Goal: Information Seeking & Learning: Learn about a topic

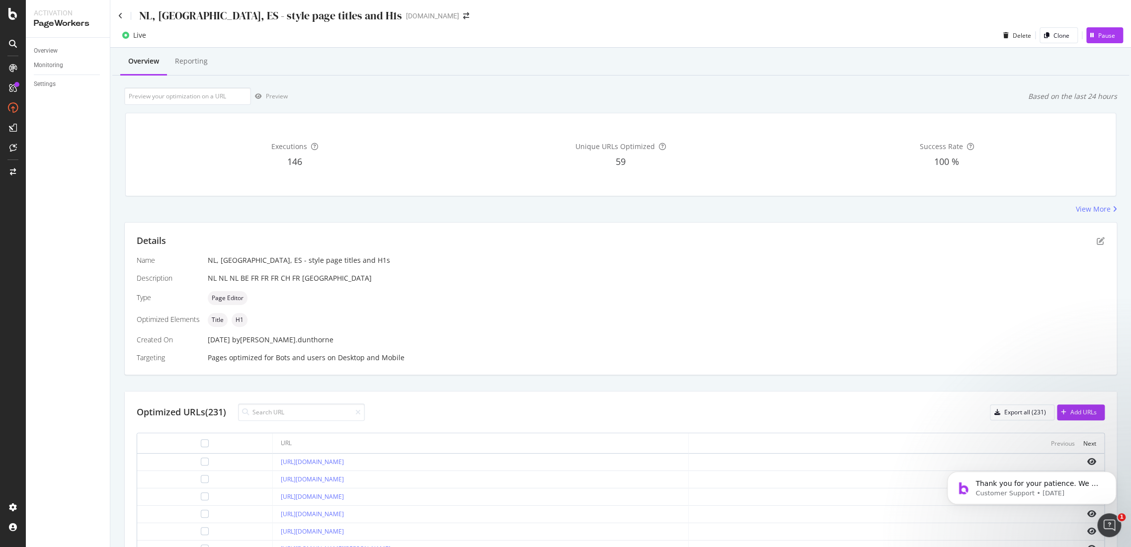
drag, startPoint x: 203, startPoint y: 71, endPoint x: 4, endPoint y: 200, distance: 237.3
click at [203, 71] on div "Reporting" at bounding box center [191, 61] width 49 height 27
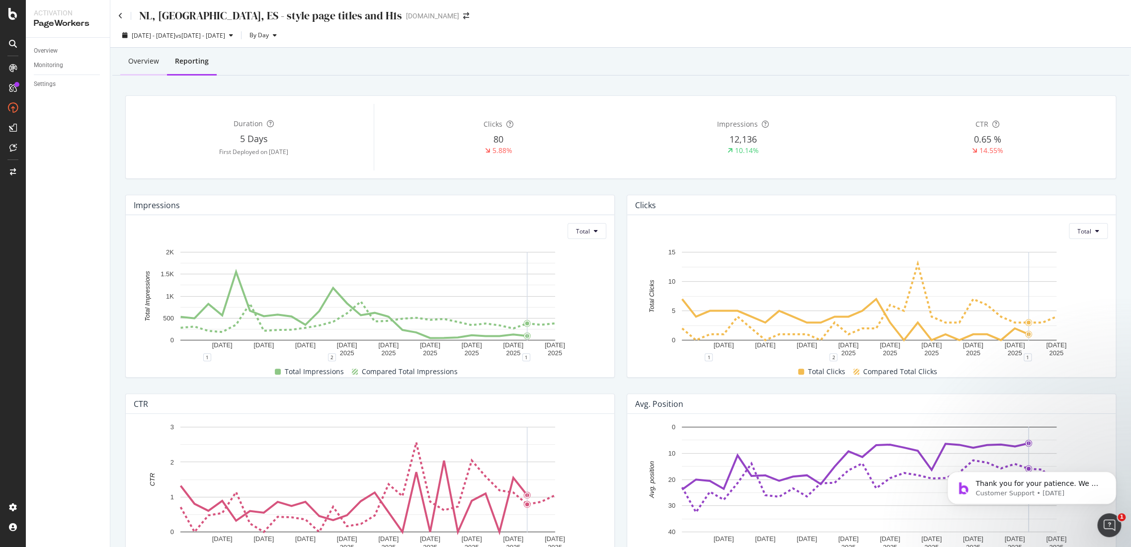
click at [154, 65] on div "Overview" at bounding box center [143, 61] width 31 height 10
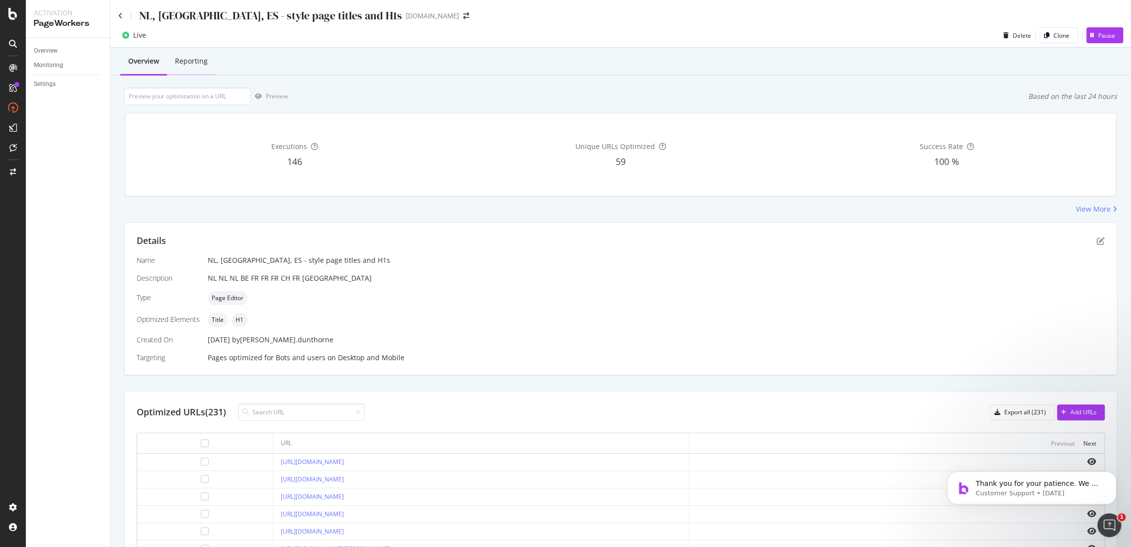
click at [188, 61] on div "Reporting" at bounding box center [191, 61] width 33 height 10
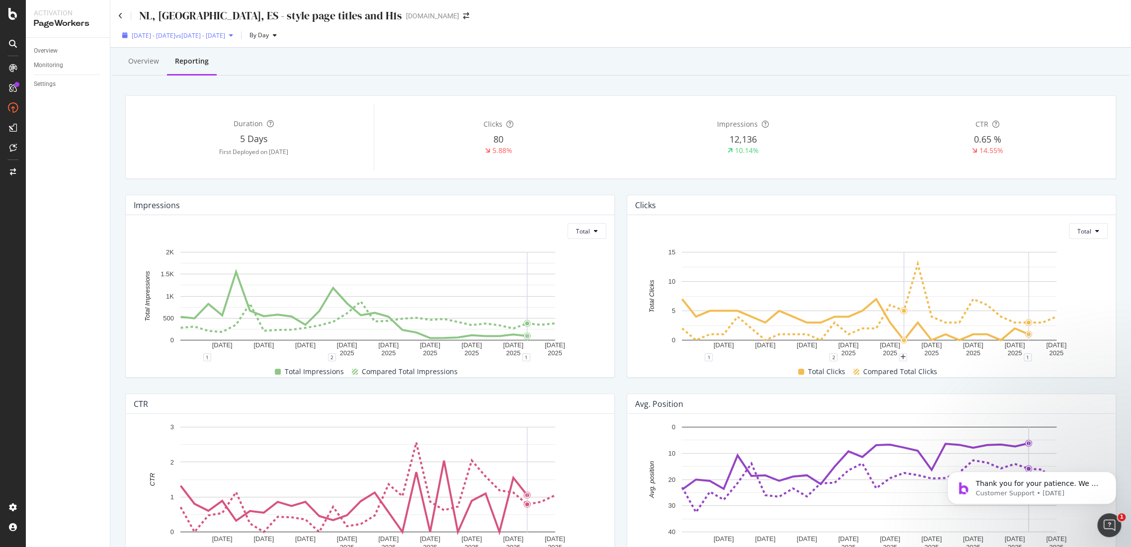
click at [225, 35] on span "vs 2025 Aug. 2nd - Aug. 29th" at bounding box center [200, 35] width 50 height 8
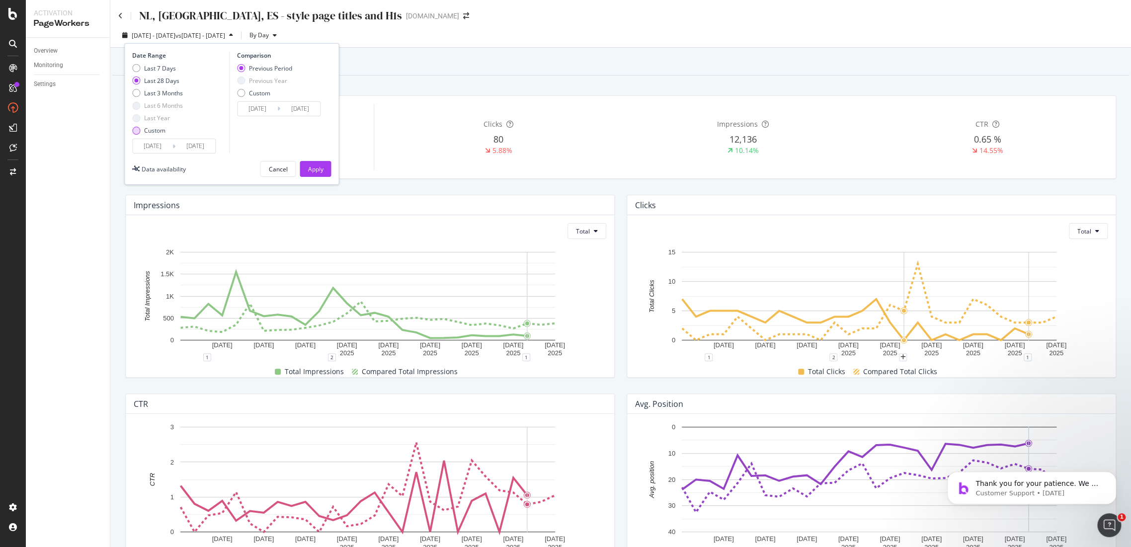
click at [132, 131] on div "Custom" at bounding box center [136, 131] width 8 height 8
click at [151, 146] on input "[DATE]" at bounding box center [153, 146] width 40 height 14
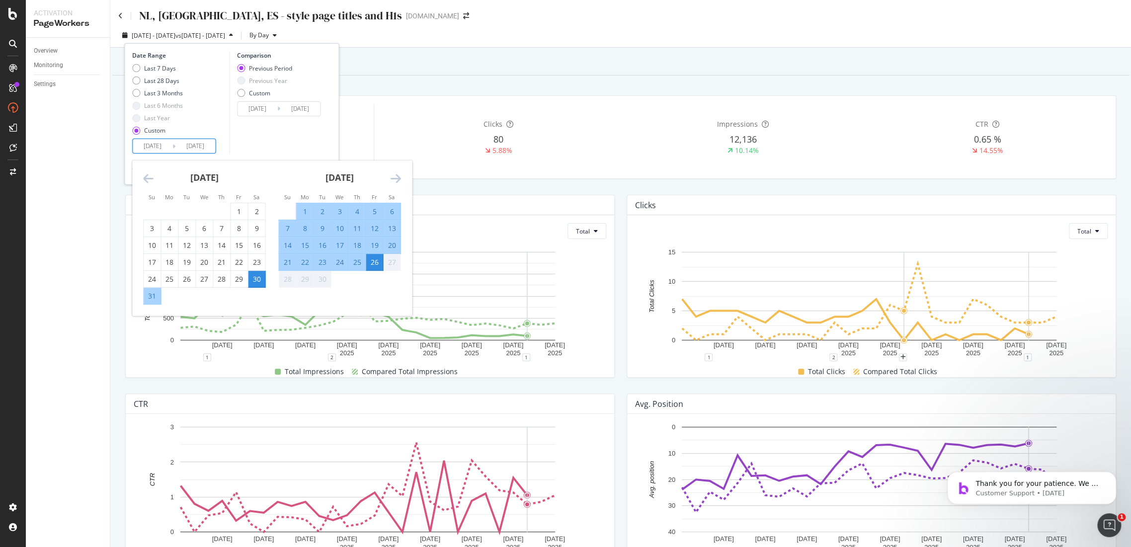
click at [395, 71] on div "Overview Reporting" at bounding box center [620, 62] width 1017 height 27
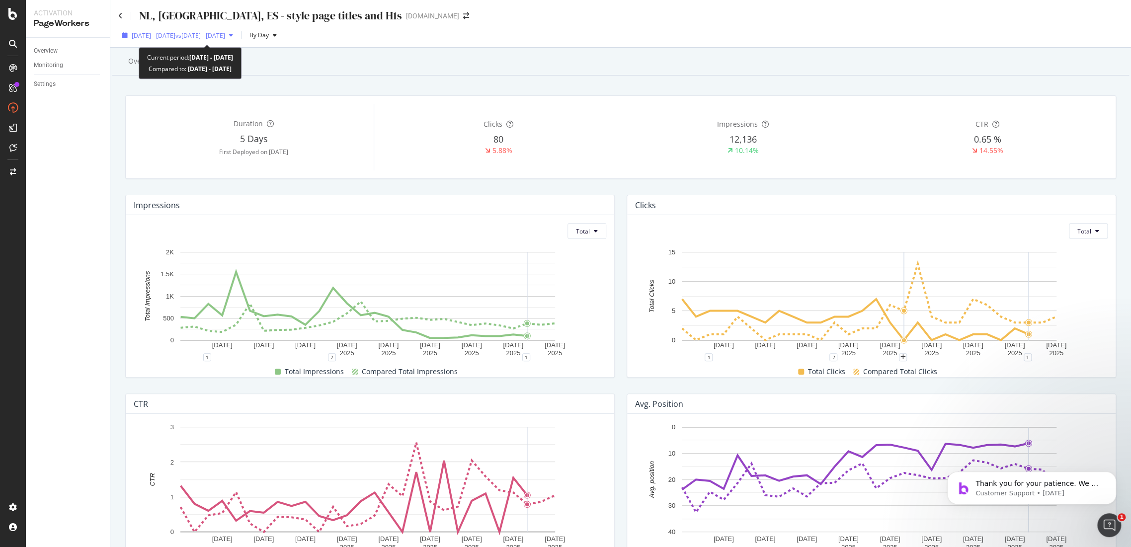
click at [175, 38] on span "2025 Aug. 30th - Sep. 26th" at bounding box center [154, 35] width 44 height 8
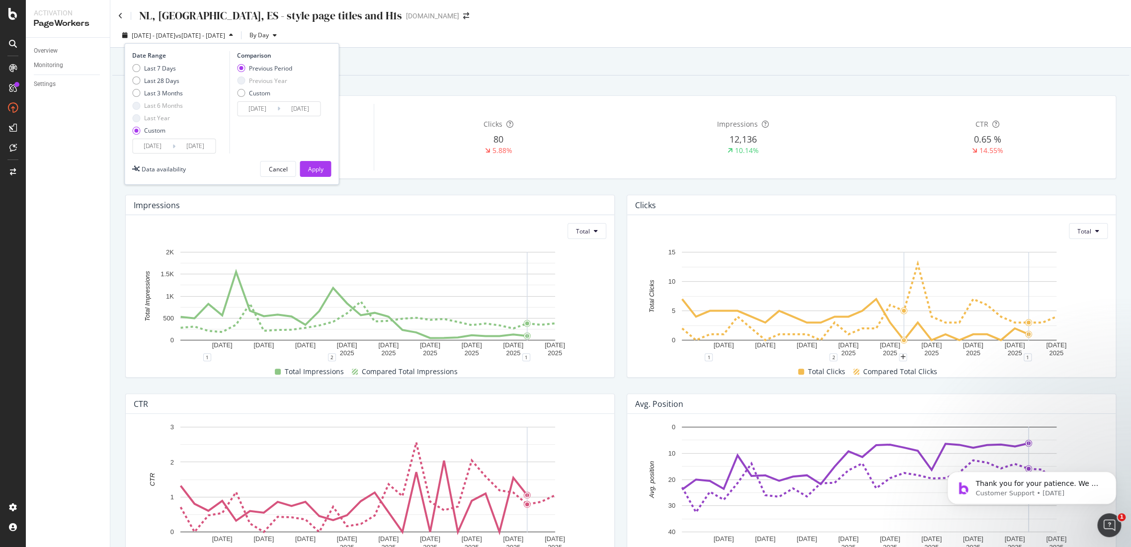
click at [166, 155] on div "Date Range Last 7 Days Last 28 Days Last 3 Months Last 6 Months Last Year Custo…" at bounding box center [231, 114] width 215 height 142
click at [163, 143] on input "2025/08/30" at bounding box center [153, 146] width 40 height 14
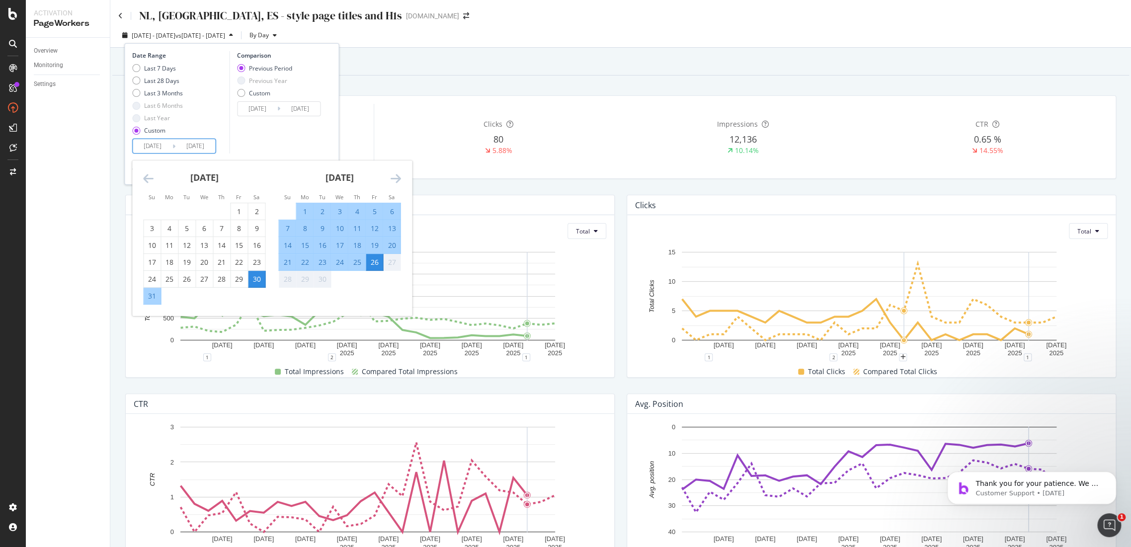
click at [339, 261] on div "24" at bounding box center [339, 262] width 17 height 10
type input "2025/09/24"
type input "2025/09/21"
type input "2025/09/23"
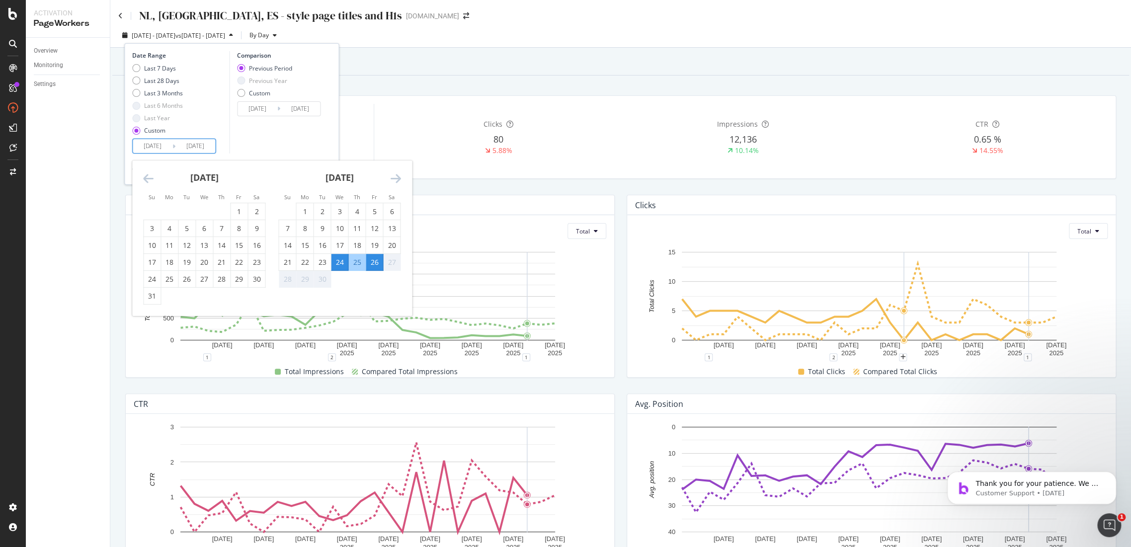
click at [368, 262] on div "26" at bounding box center [374, 262] width 17 height 10
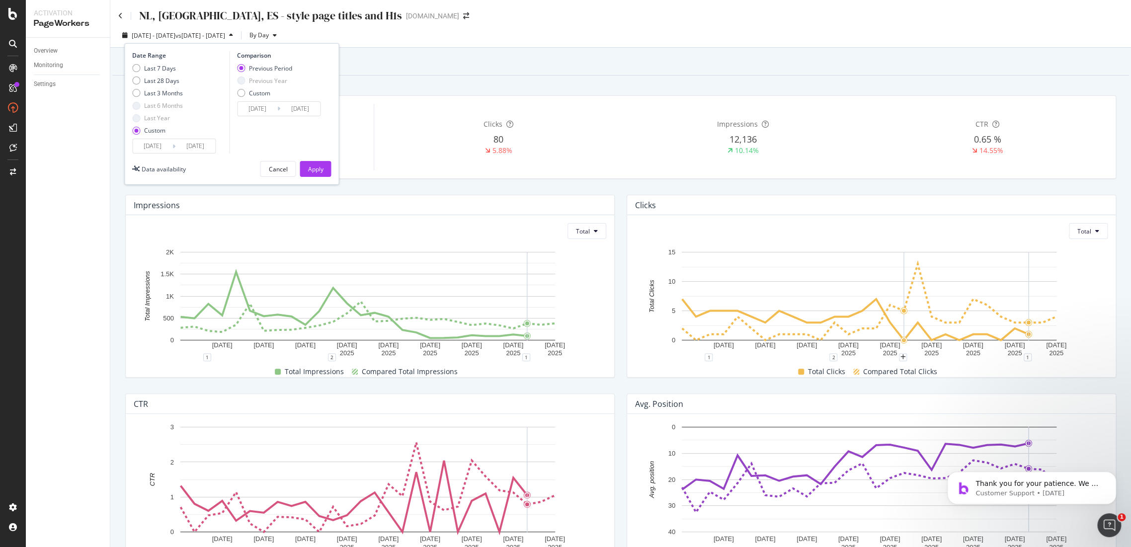
click at [259, 113] on input "2025/09/21" at bounding box center [257, 109] width 40 height 14
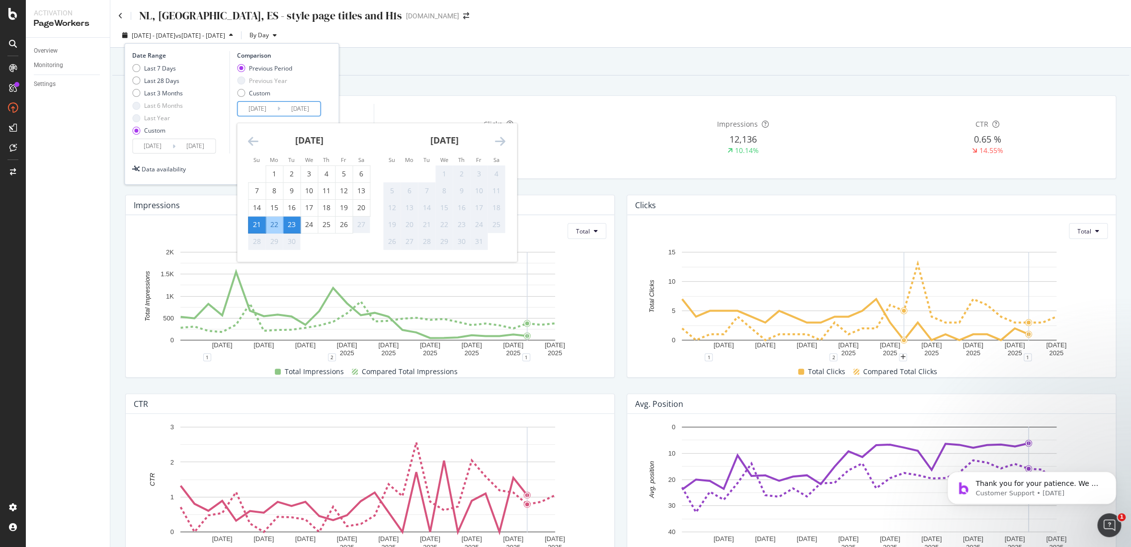
click at [330, 97] on div "Date Range Last 7 Days Last 28 Days Last 3 Months Last 6 Months Last Year Custo…" at bounding box center [231, 102] width 199 height 102
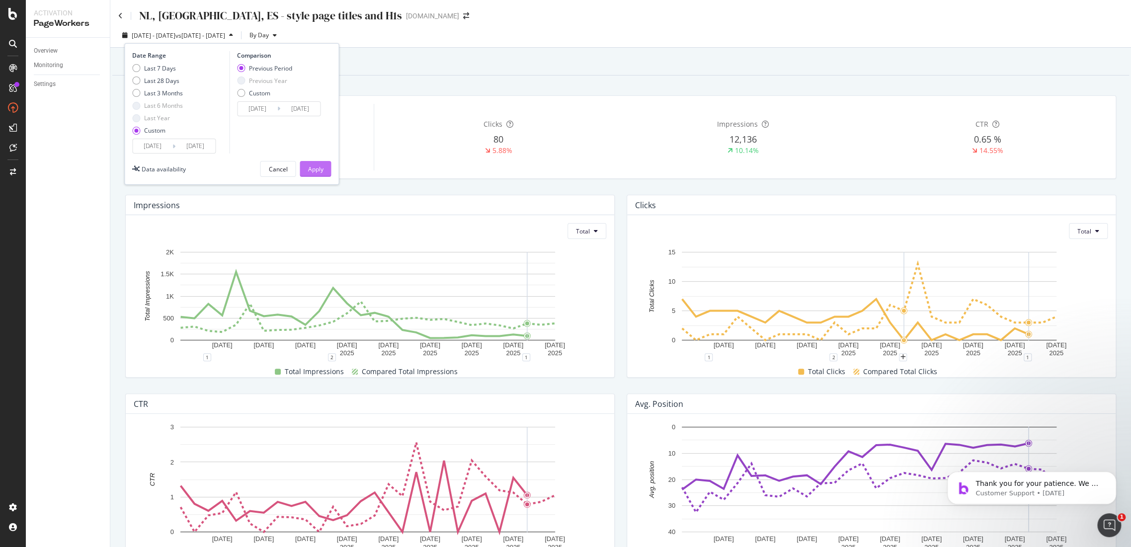
click at [330, 169] on button "Apply" at bounding box center [315, 169] width 31 height 16
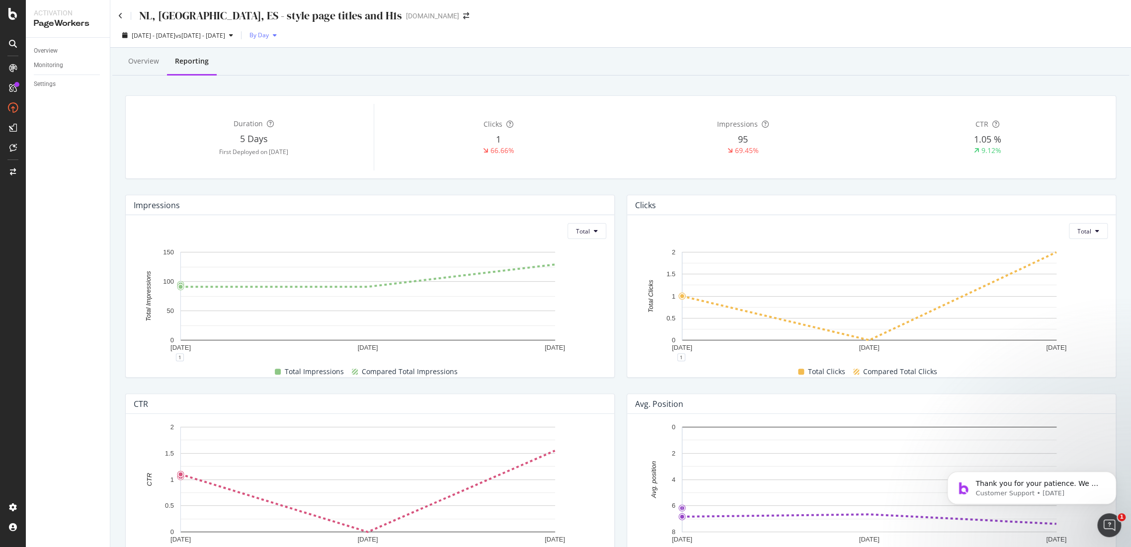
click at [269, 35] on span "By Day" at bounding box center [256, 35] width 23 height 8
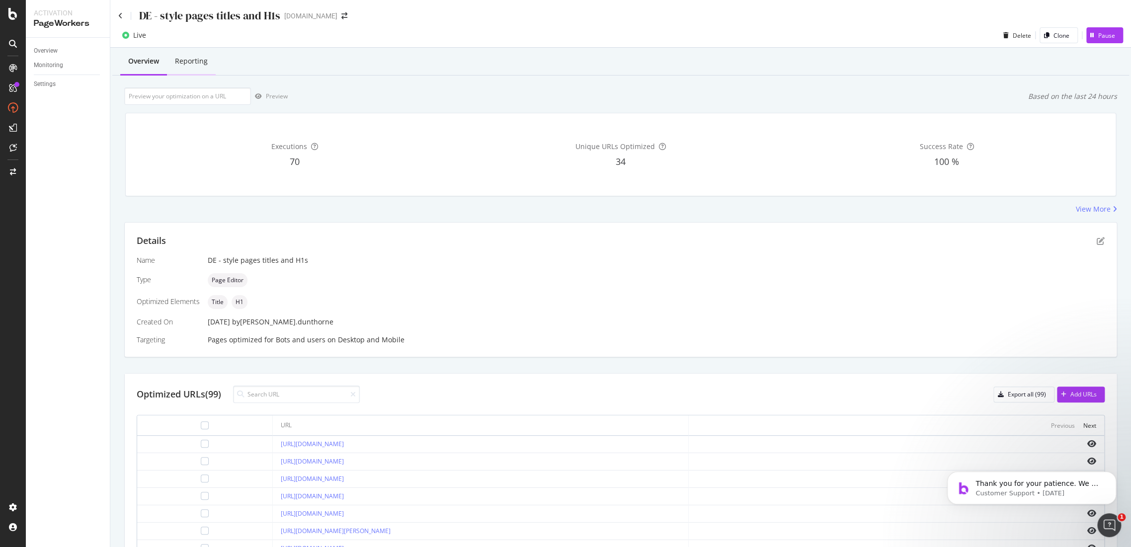
click at [204, 69] on div "Reporting" at bounding box center [191, 61] width 49 height 27
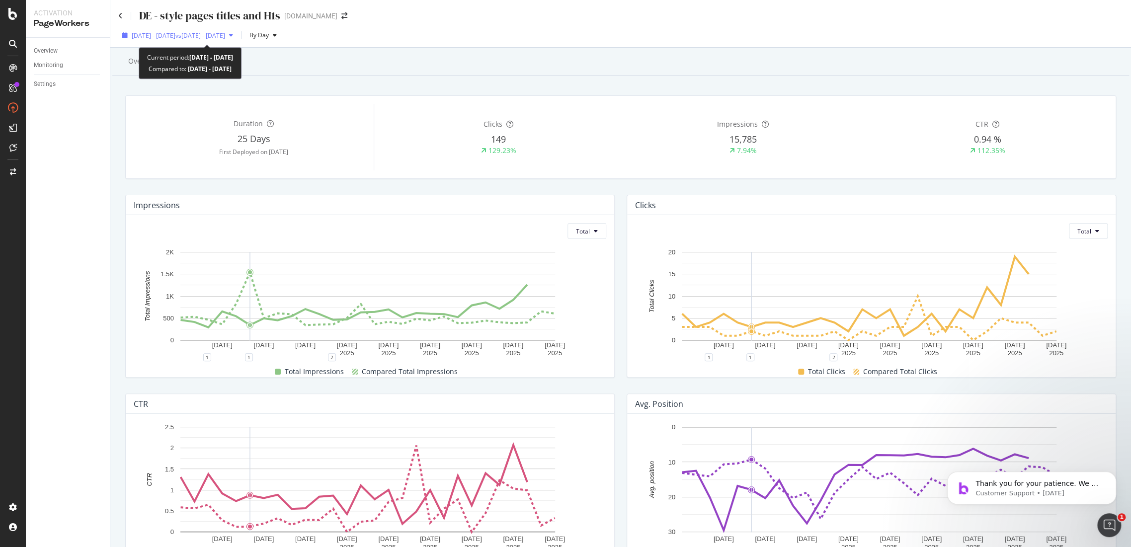
click at [175, 34] on span "[DATE] - [DATE]" at bounding box center [154, 35] width 44 height 8
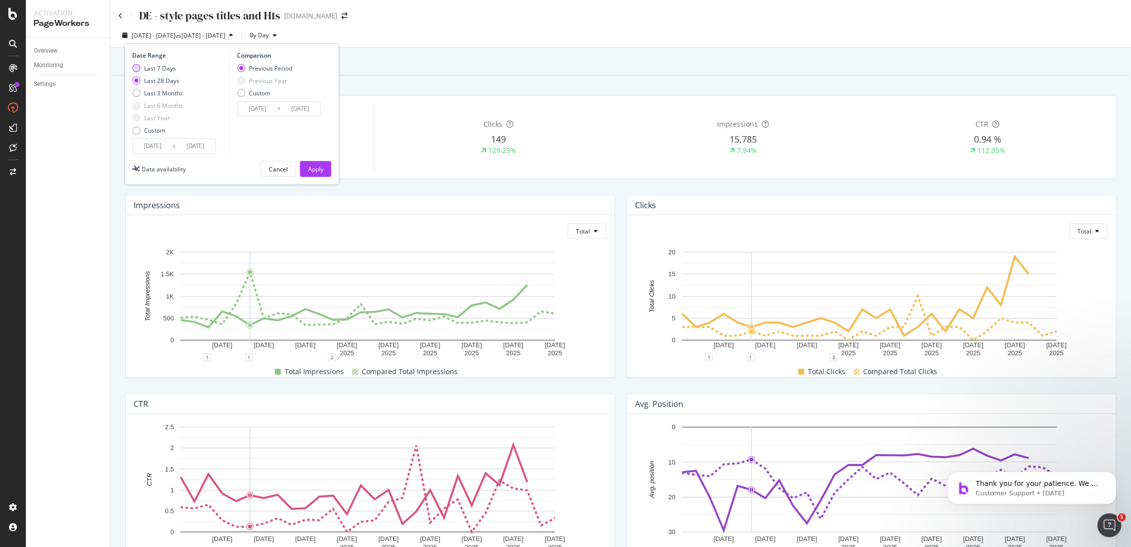
click at [162, 67] on div "Last 7 Days" at bounding box center [160, 68] width 32 height 8
type input "[DATE]"
click at [319, 167] on div "Apply" at bounding box center [315, 169] width 15 height 8
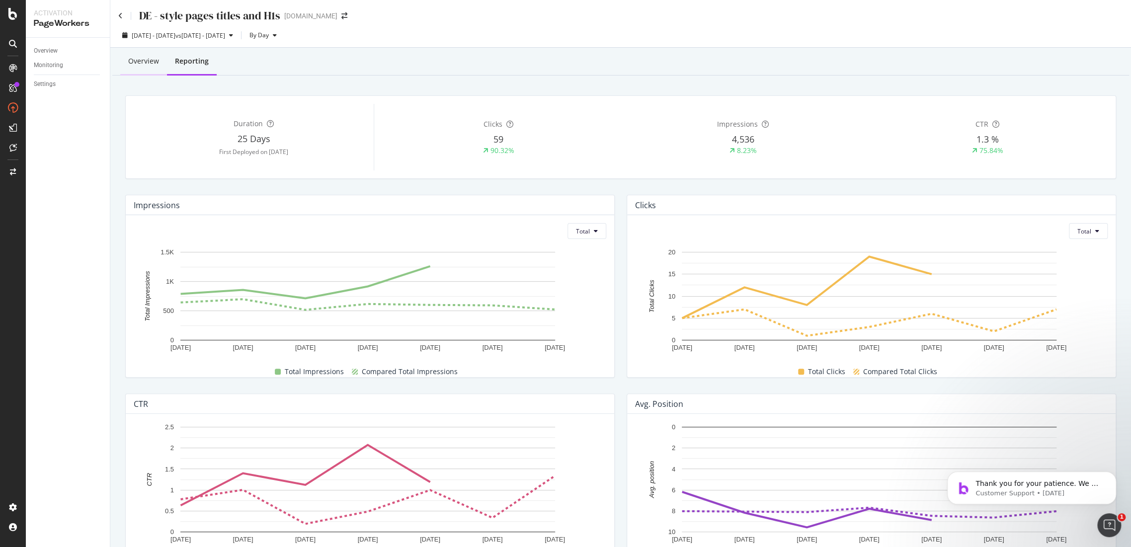
click at [148, 54] on div "Overview" at bounding box center [143, 61] width 47 height 27
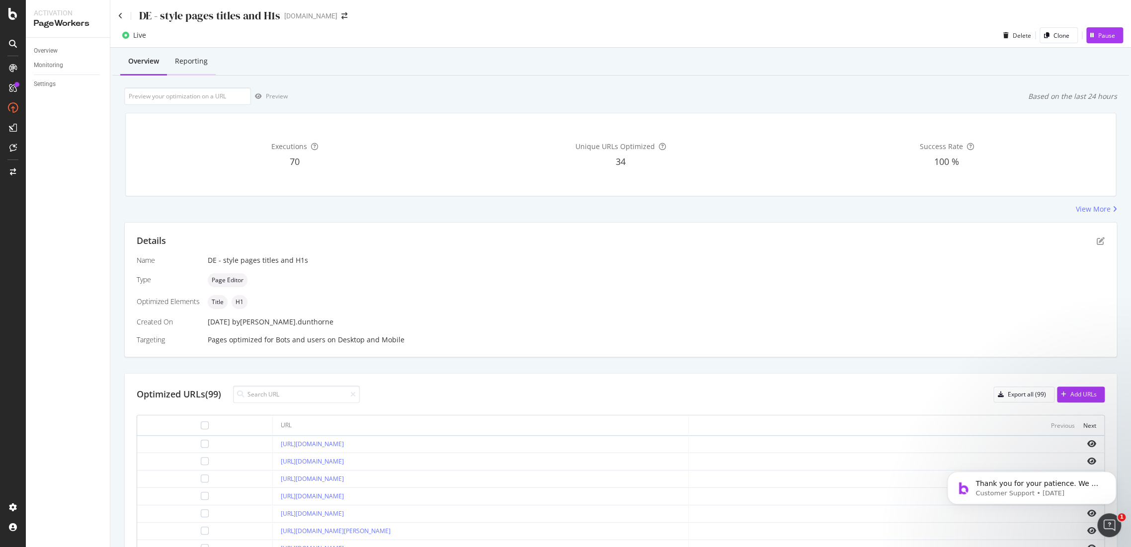
click at [186, 57] on div "Reporting" at bounding box center [191, 61] width 33 height 10
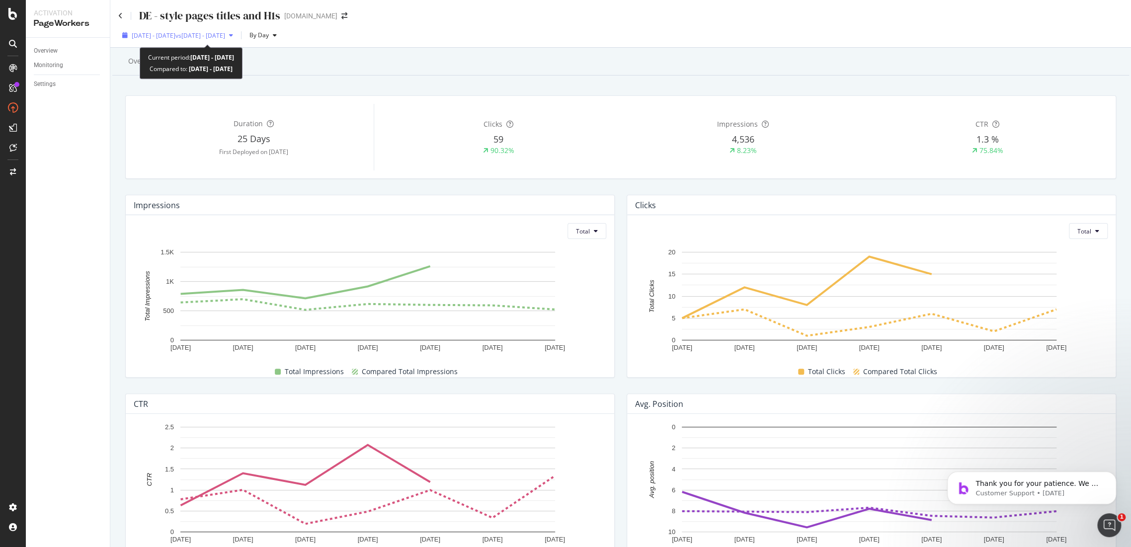
click at [219, 34] on span "vs [DATE] - [DATE]" at bounding box center [200, 35] width 50 height 8
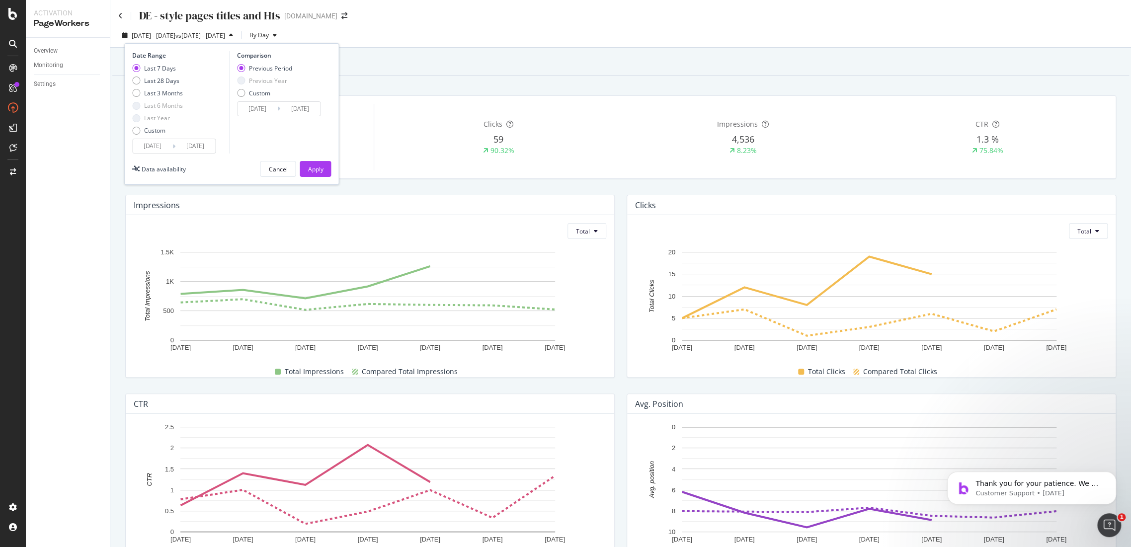
click at [158, 145] on input "[DATE]" at bounding box center [153, 146] width 40 height 14
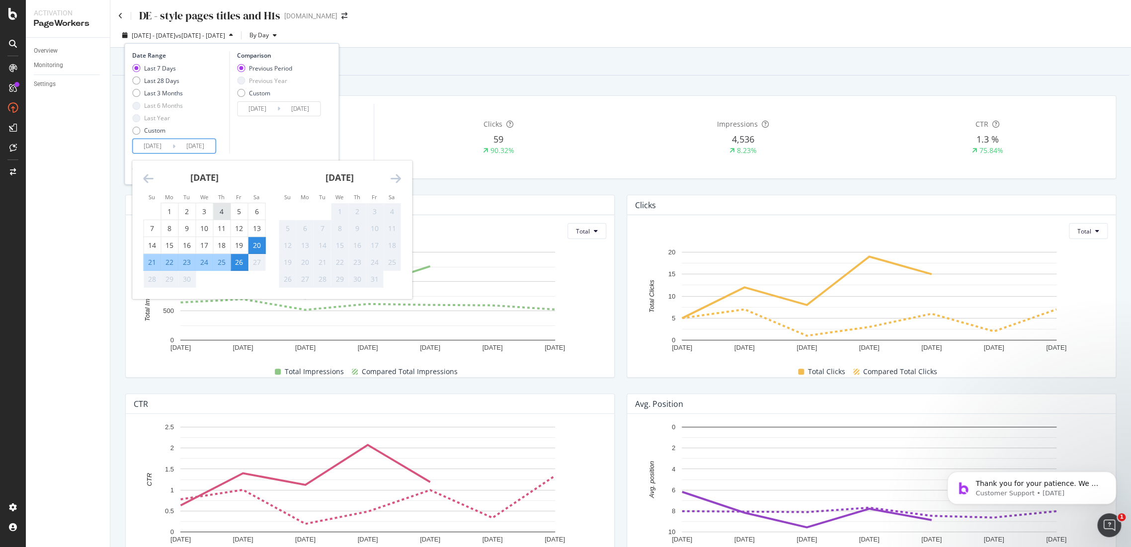
click at [223, 215] on div "4" at bounding box center [221, 212] width 17 height 10
type input "[DATE]"
click at [223, 261] on div "25" at bounding box center [221, 262] width 17 height 10
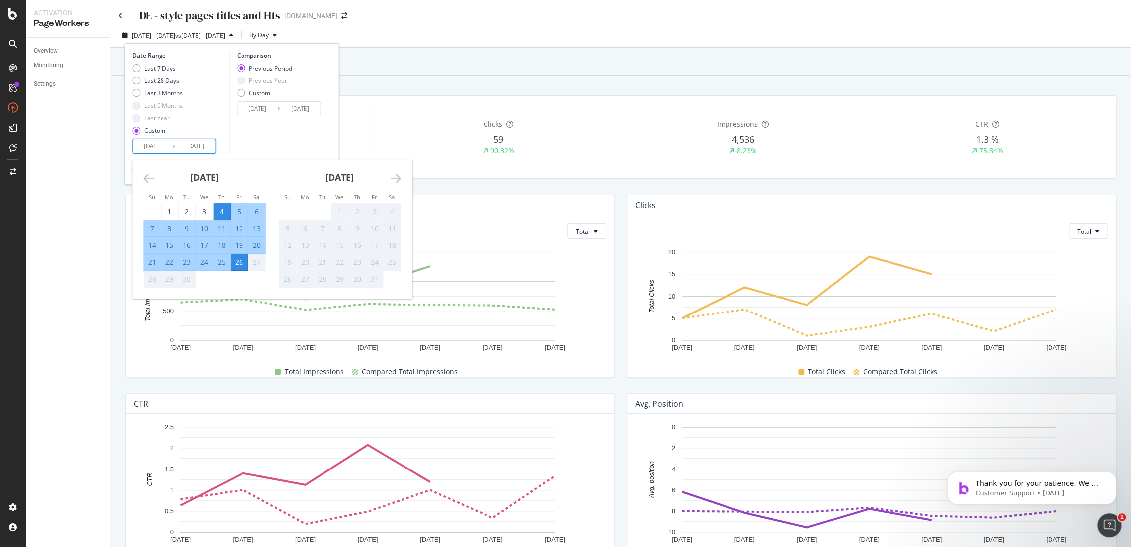
type input "2025/09/25"
type input "2025/08/13"
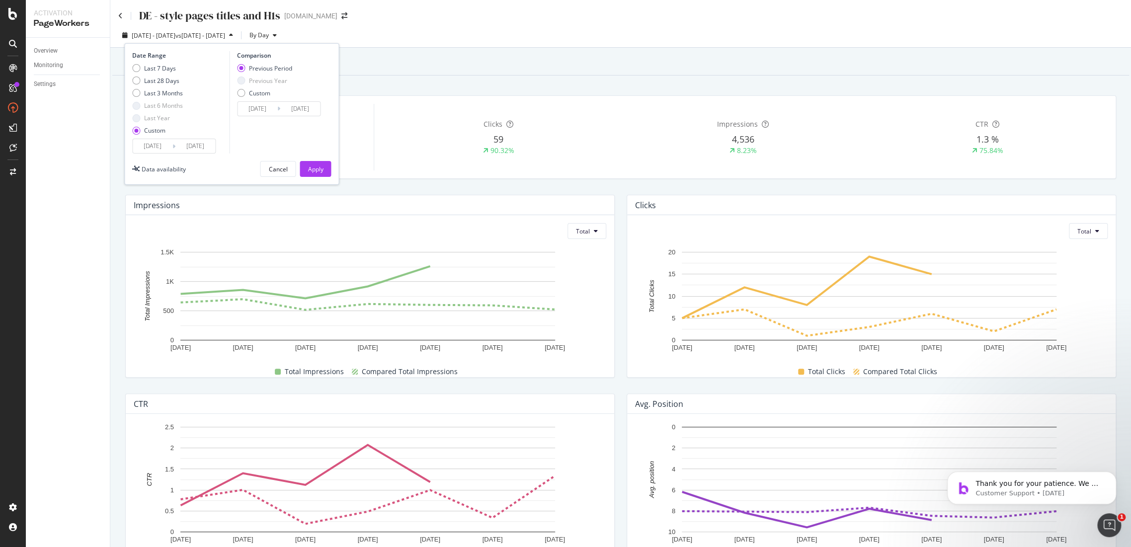
click at [319, 168] on div "Apply" at bounding box center [315, 169] width 15 height 8
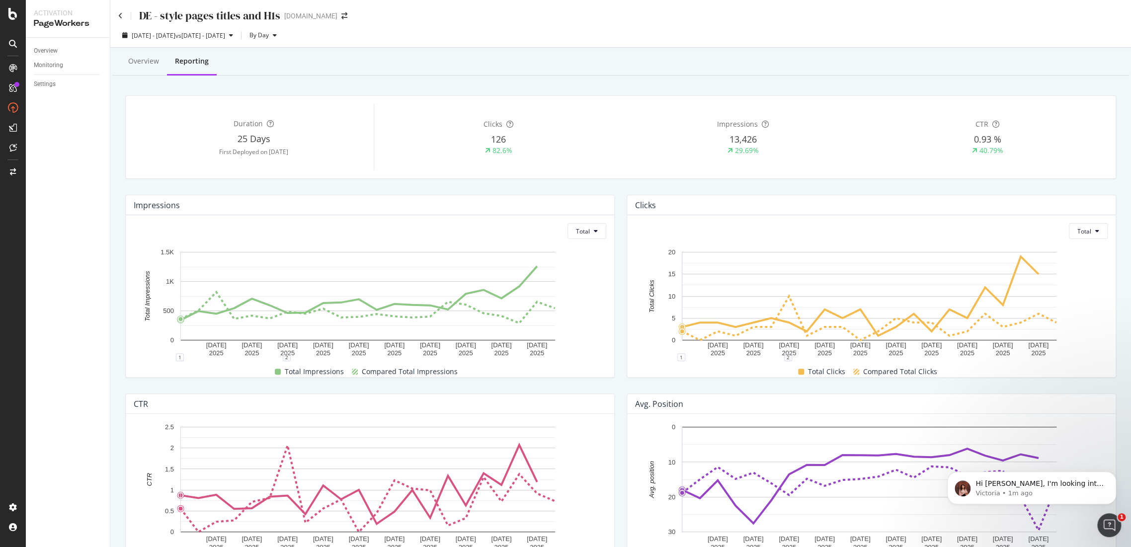
click at [126, 17] on div "DE - style pages titles and H1s" at bounding box center [199, 15] width 162 height 15
click at [123, 14] on div "DE - style pages titles and H1s" at bounding box center [199, 15] width 162 height 15
click at [121, 14] on icon at bounding box center [120, 15] width 4 height 7
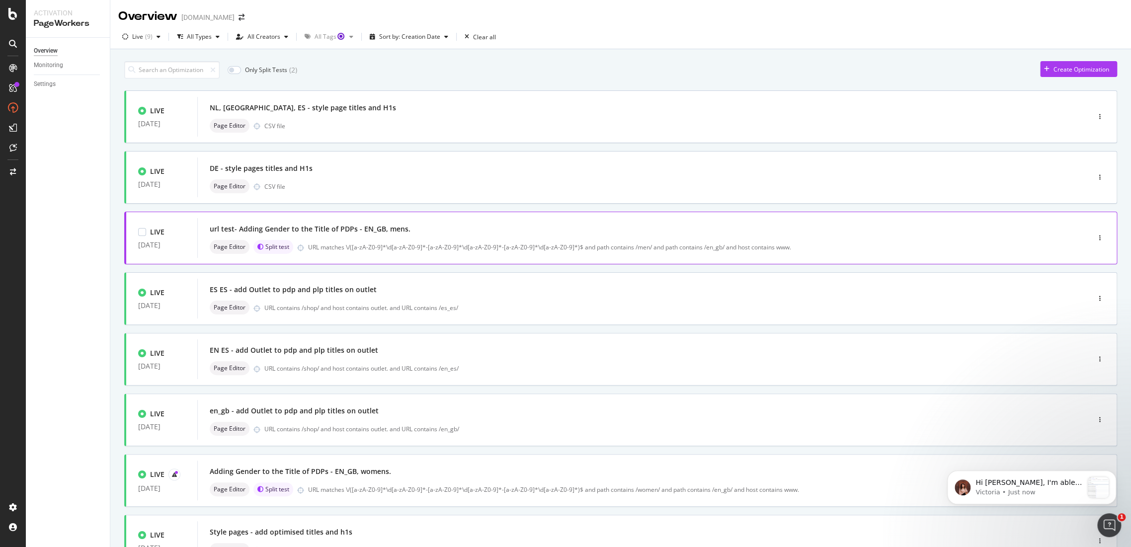
click at [320, 232] on div "url test- Adding Gender to the Title of PDPs - EN_GB, mens." at bounding box center [310, 229] width 201 height 10
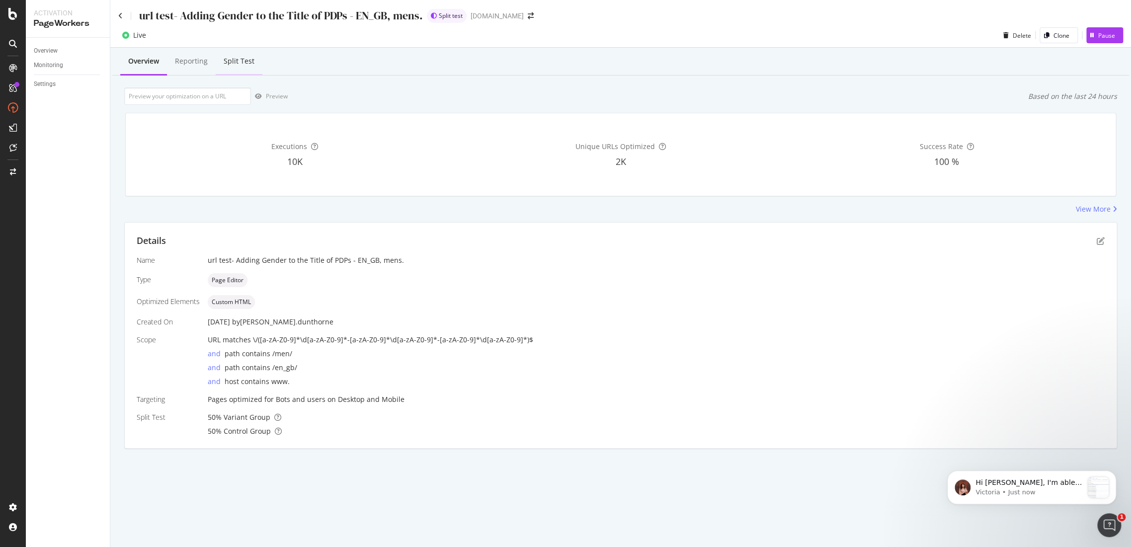
click at [256, 58] on div "Split Test" at bounding box center [239, 61] width 47 height 27
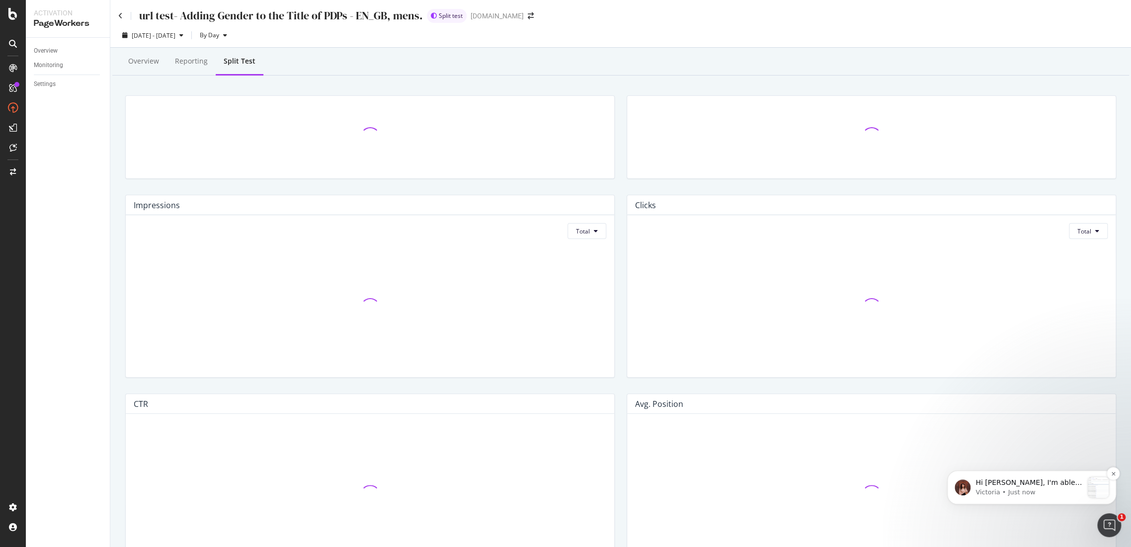
click at [1011, 484] on span "Hi Nadine, I'm able to load the report once I removed the filter and reapplied …" at bounding box center [1028, 506] width 106 height 57
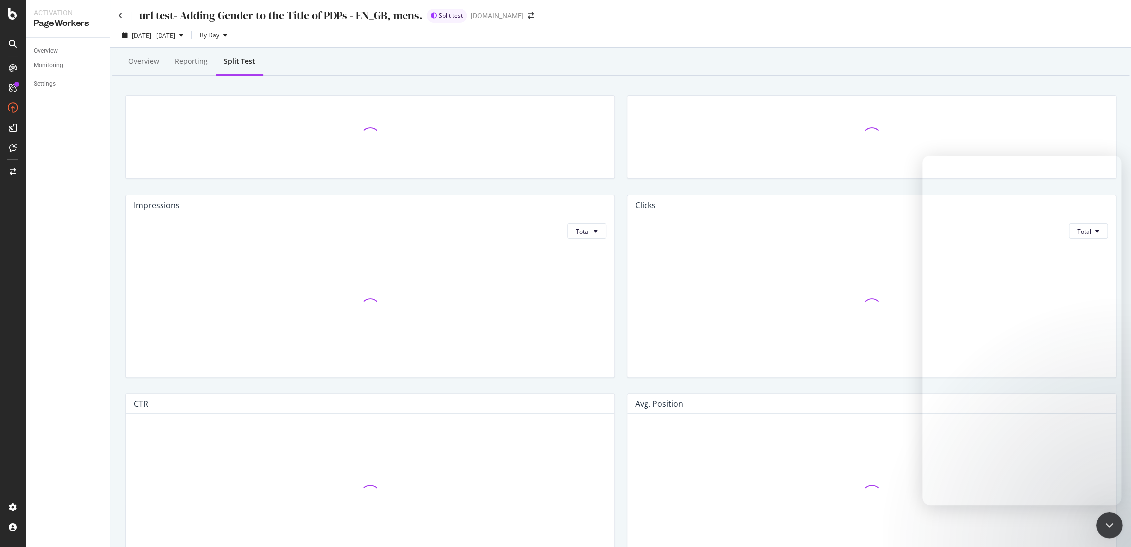
click at [1104, 525] on icon "Close Intercom Messenger" at bounding box center [1108, 524] width 12 height 12
click at [49, 46] on div "Overview" at bounding box center [46, 51] width 24 height 10
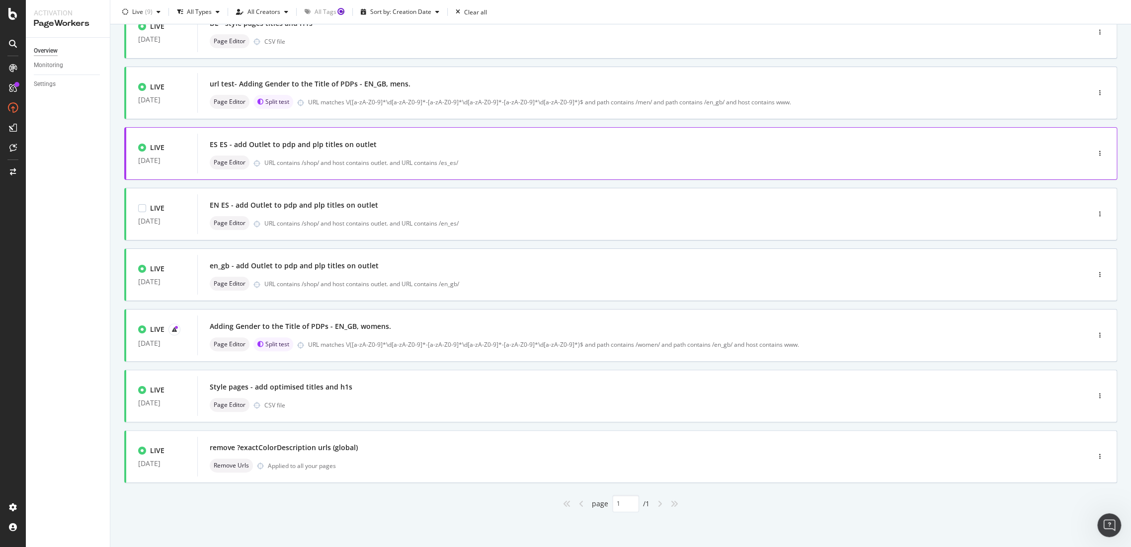
scroll to position [1349, 0]
click at [343, 83] on div "url test- Adding Gender to the Title of PDPs - EN_GB, mens." at bounding box center [310, 84] width 201 height 10
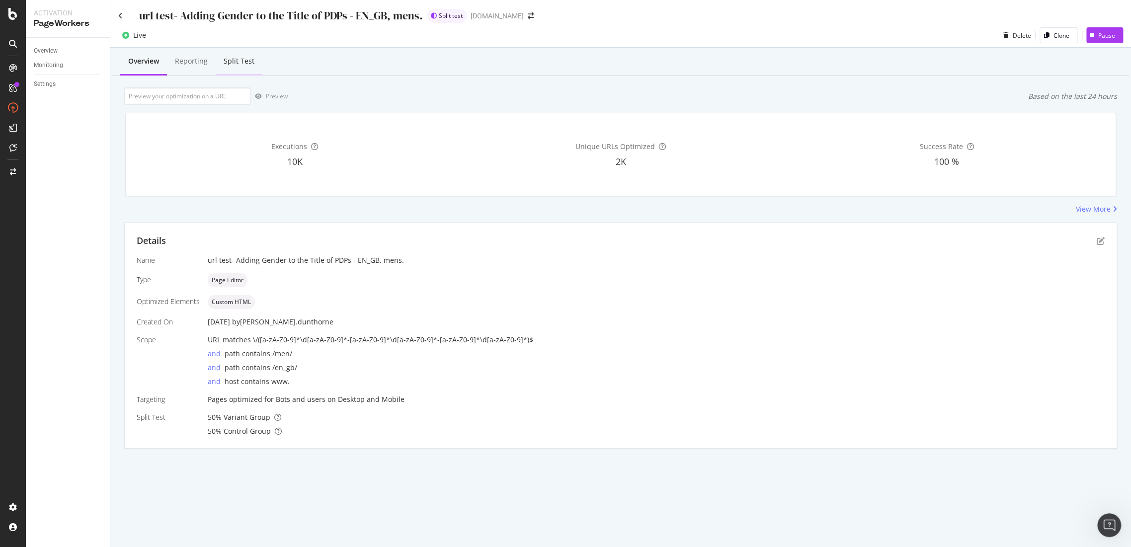
click at [237, 64] on div "Split Test" at bounding box center [239, 61] width 31 height 10
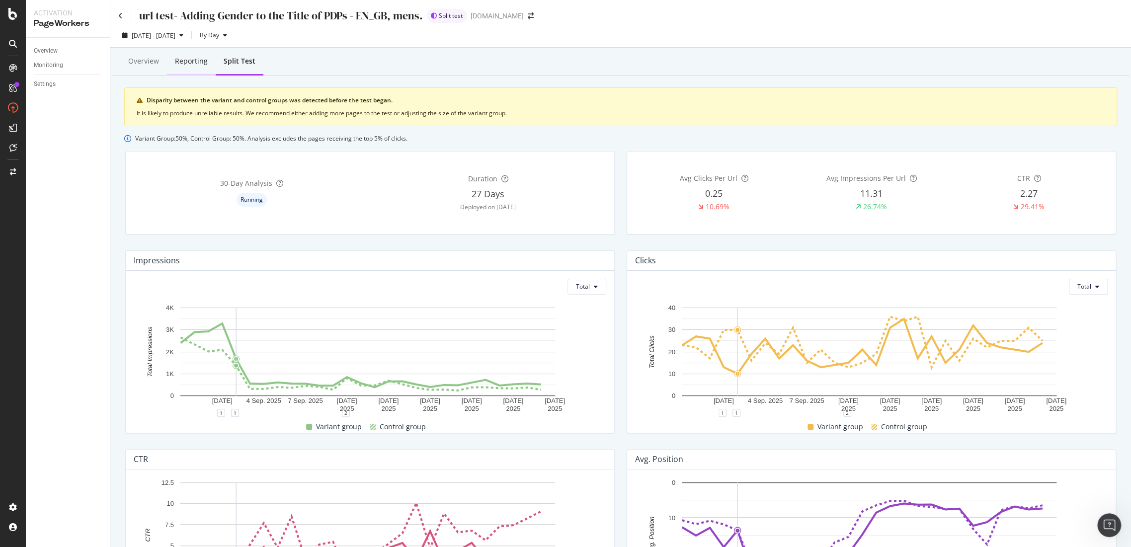
click at [184, 63] on div "Reporting" at bounding box center [191, 61] width 33 height 10
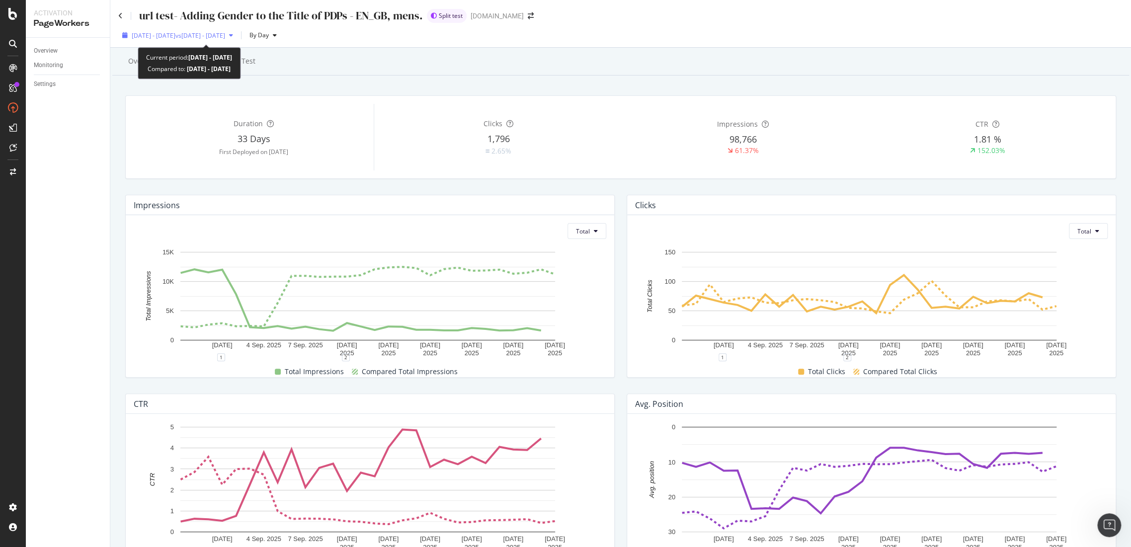
click at [229, 40] on div "2025 Aug. 29th - Sep. 25th vs 2025 Aug. 1st - Aug. 28th" at bounding box center [177, 35] width 119 height 15
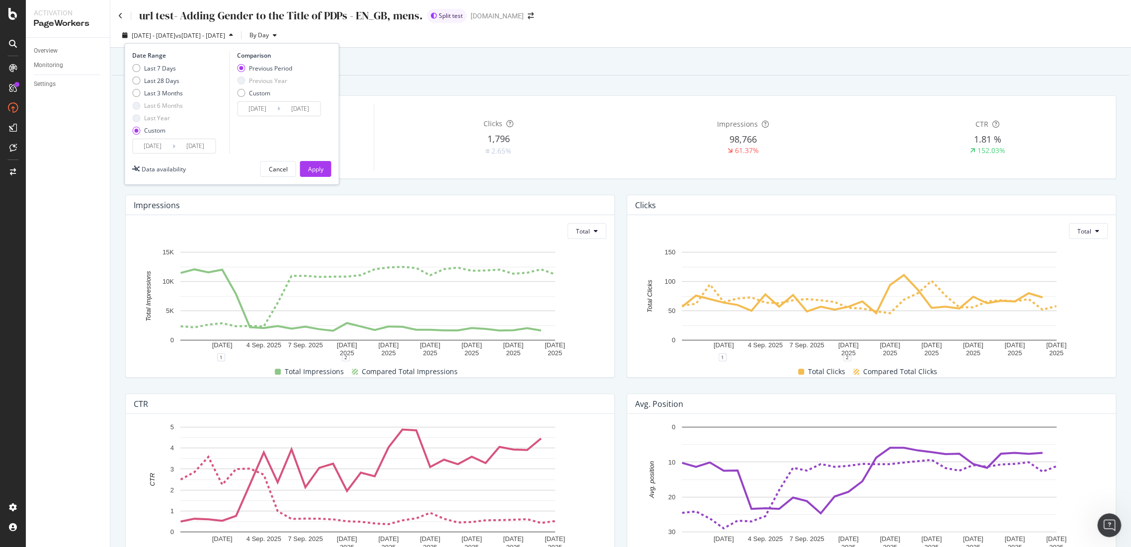
click at [152, 139] on div "2025/08/29 Navigate forward to interact with the calendar and select a date. Pr…" at bounding box center [173, 146] width 83 height 15
click at [158, 148] on input "2025/08/29" at bounding box center [153, 146] width 40 height 14
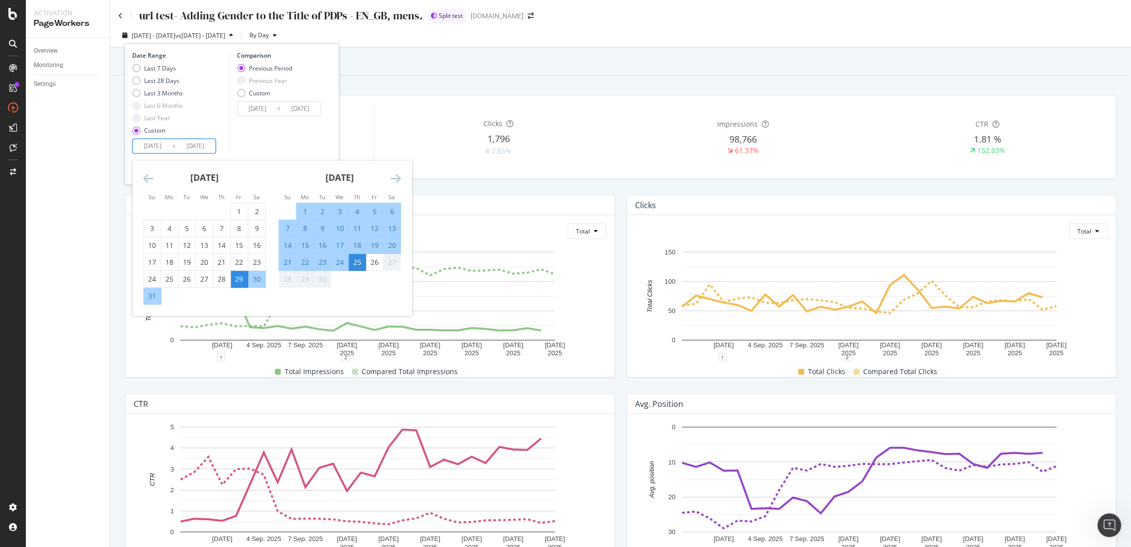
click at [390, 84] on div "Overview Reporting Split Test Duration 33 Days First Deployed on 2025 Aug. 27th…" at bounding box center [620, 433] width 1021 height 770
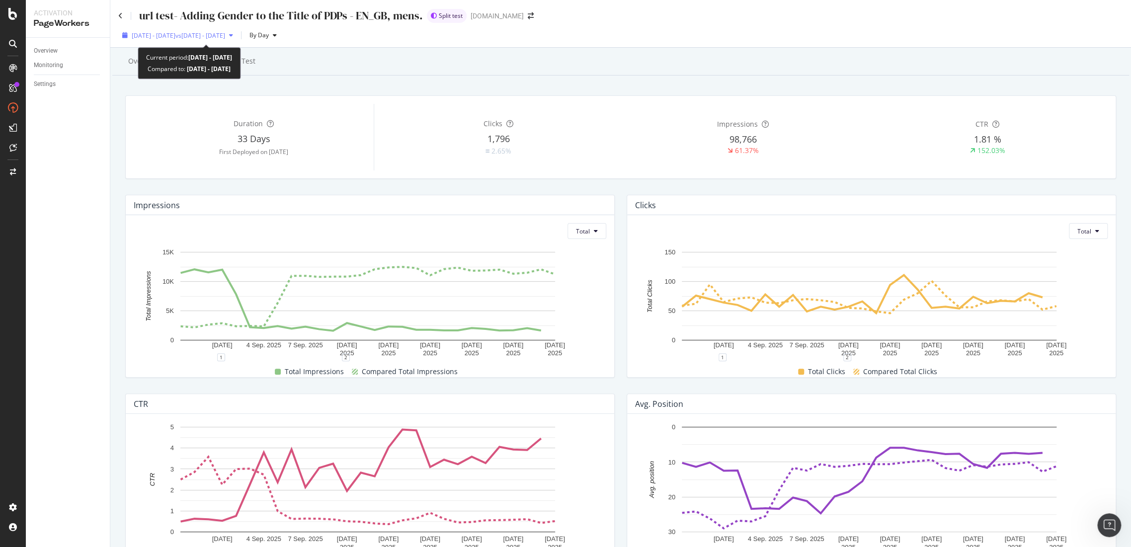
click at [186, 42] on div "2025 Aug. 29th - Sep. 25th vs 2025 Aug. 1st - Aug. 28th" at bounding box center [177, 35] width 119 height 15
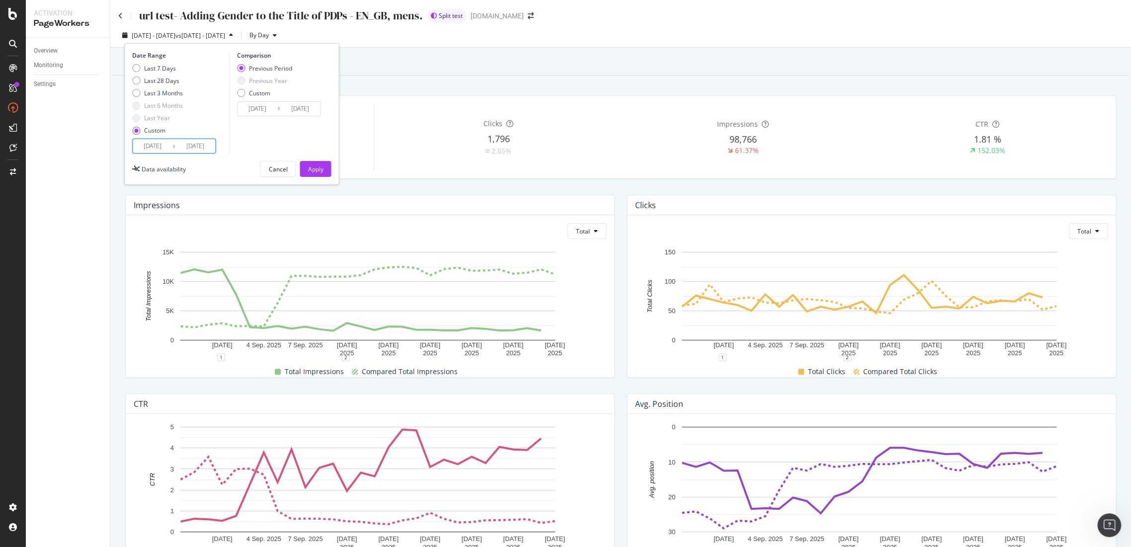
click at [168, 146] on input "2025/08/29" at bounding box center [153, 146] width 40 height 14
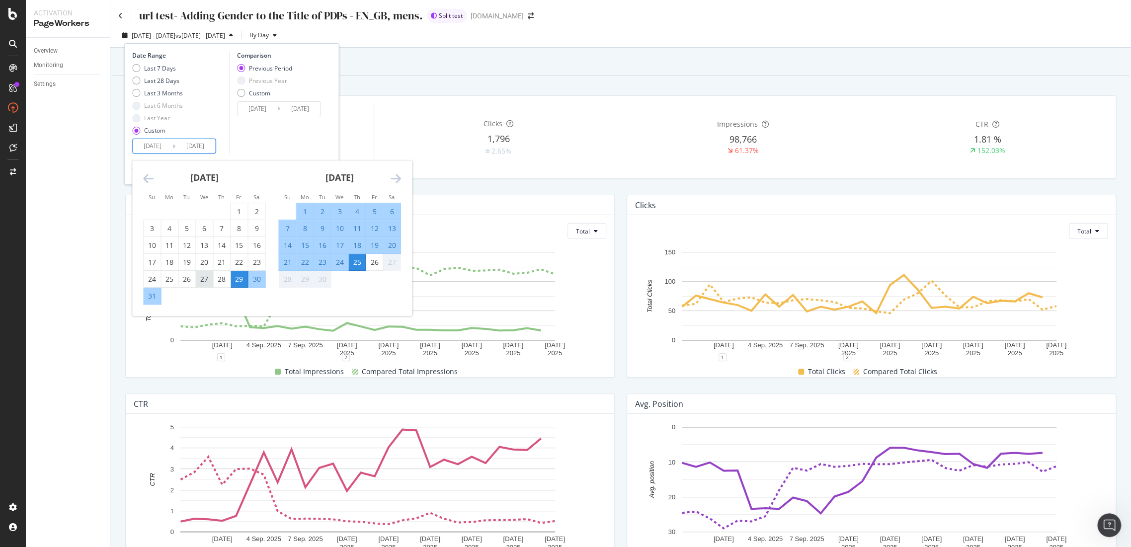
click at [208, 281] on div "27" at bounding box center [204, 279] width 17 height 10
type input "2025/08/27"
type input "2025/07/28"
type input "2025/08/26"
click at [318, 228] on div "9" at bounding box center [322, 229] width 17 height 10
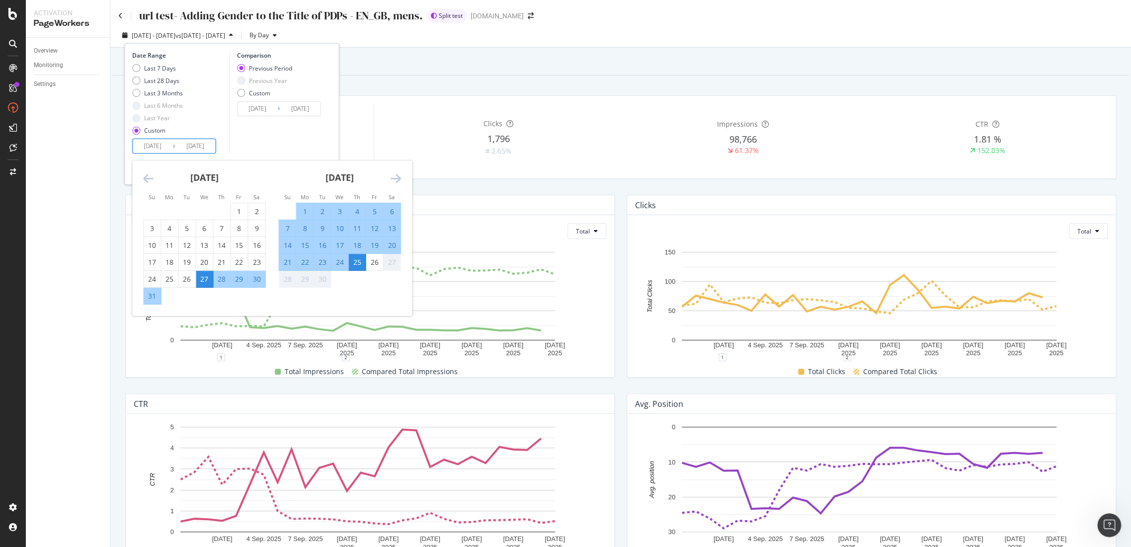
type input "2025/09/09"
type input "2025/08/13"
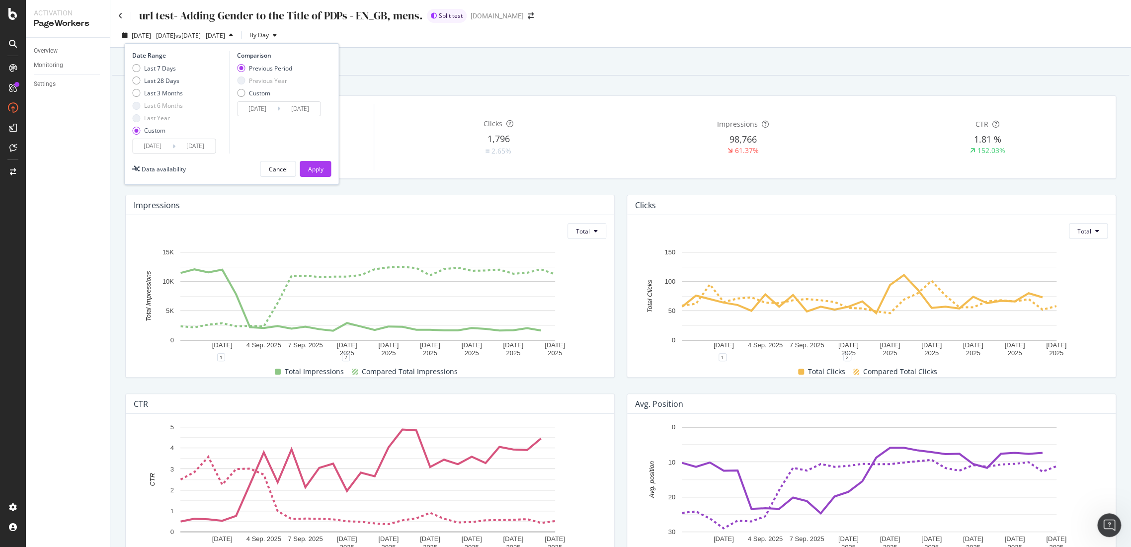
click at [320, 178] on div "Date Range Last 7 Days Last 28 Days Last 3 Months Last 6 Months Last Year Custo…" at bounding box center [231, 114] width 215 height 142
click at [317, 170] on div "Apply" at bounding box center [315, 169] width 15 height 8
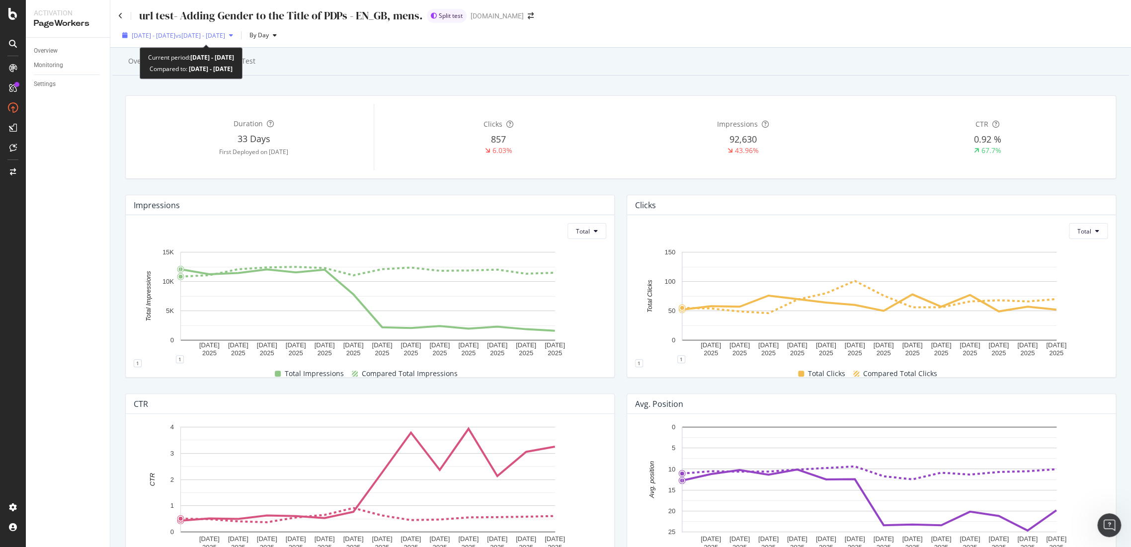
click at [225, 38] on span "vs 2025 Aug. 13th - Aug. 26th" at bounding box center [200, 35] width 50 height 8
click at [397, 75] on div "Overview Reporting Split Test" at bounding box center [620, 62] width 1017 height 27
click at [257, 64] on div "Split Test" at bounding box center [240, 61] width 47 height 27
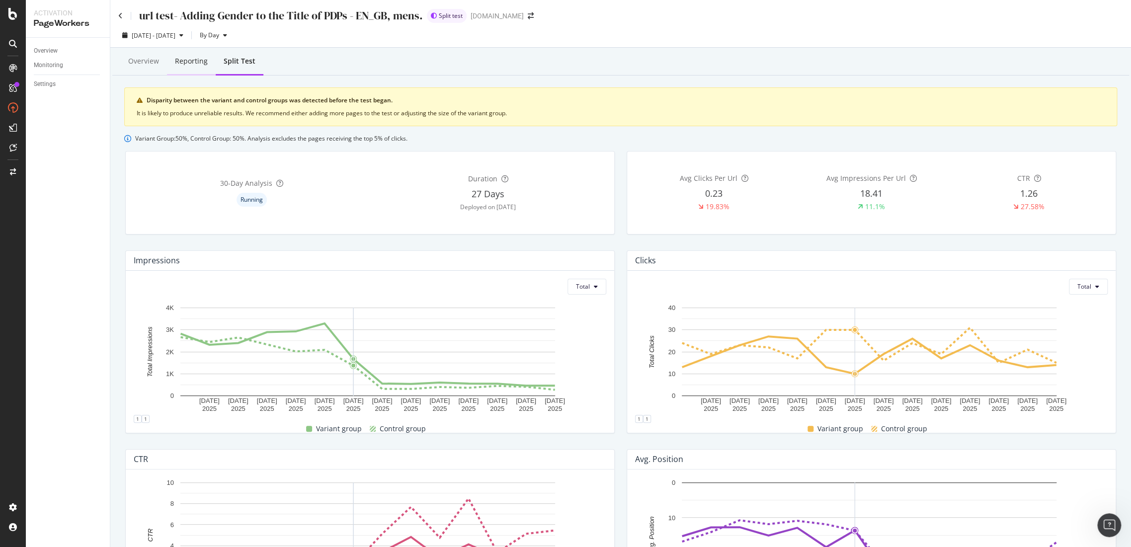
click at [188, 63] on div "Reporting" at bounding box center [191, 61] width 33 height 10
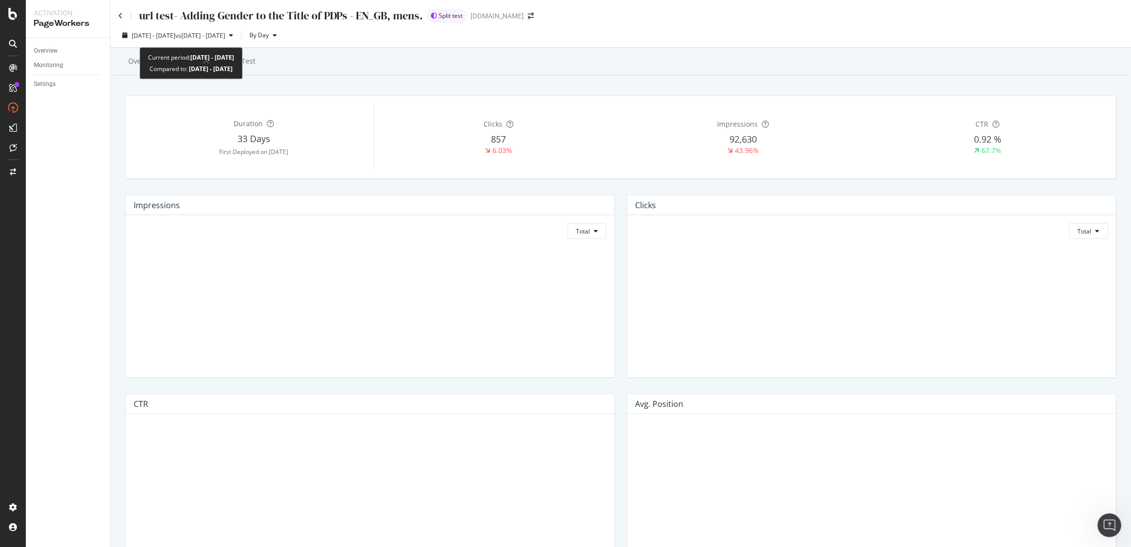
click at [231, 42] on div "2025 Aug. 27th - Sep. 9th vs 2025 Aug. 13th - Aug. 26th" at bounding box center [177, 35] width 119 height 15
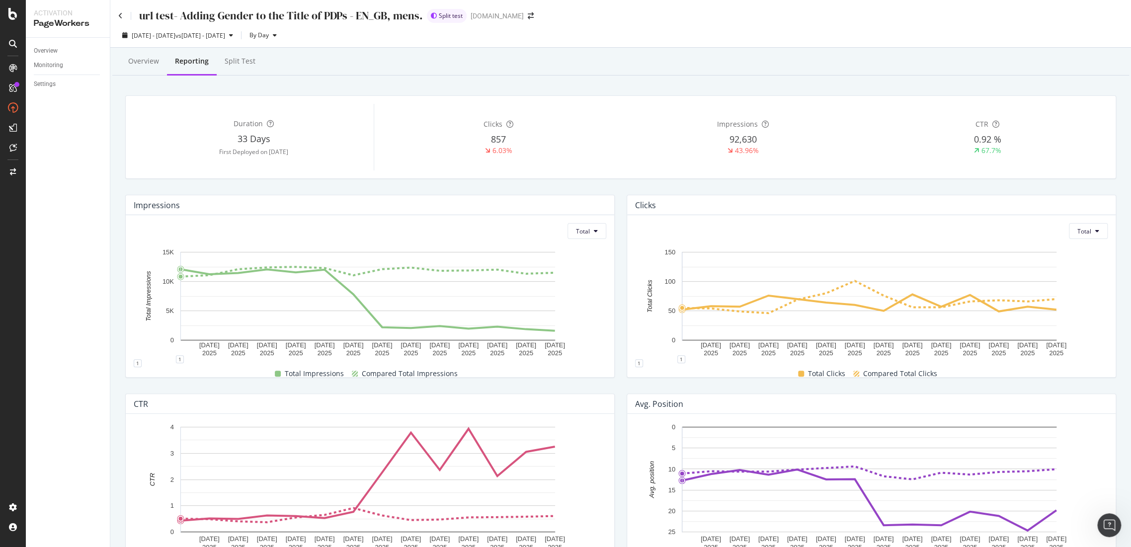
click at [480, 78] on div "Overview Reporting Split Test Duration 33 Days First Deployed on 2025 Aug. 27th…" at bounding box center [620, 433] width 1021 height 770
click at [281, 40] on div "By Day" at bounding box center [262, 35] width 35 height 15
click at [327, 71] on div "By Week" at bounding box center [315, 73] width 40 height 14
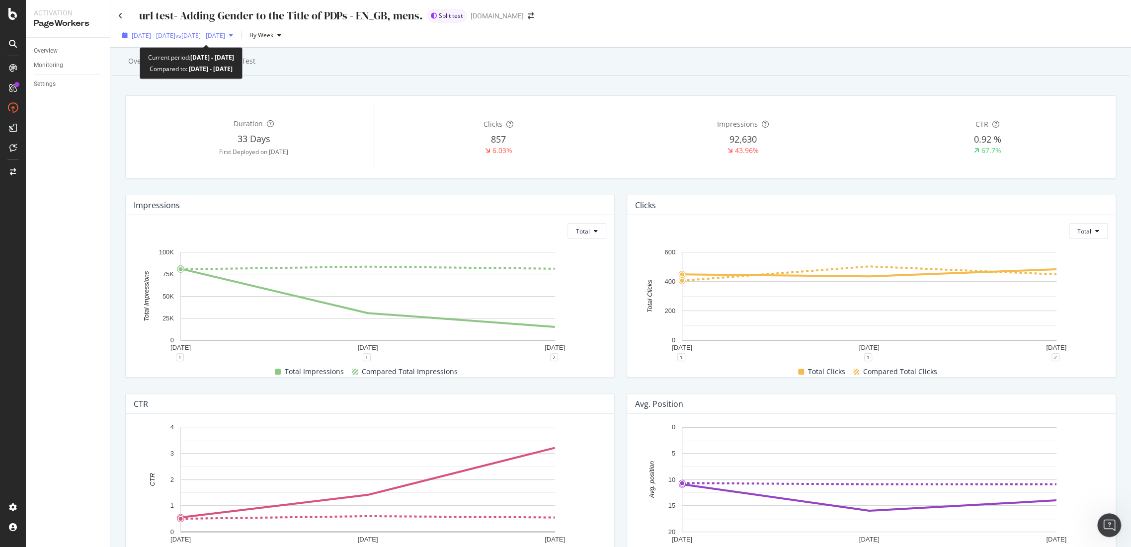
click at [225, 35] on span "vs 2025 Aug. 13th - Aug. 26th" at bounding box center [200, 35] width 50 height 8
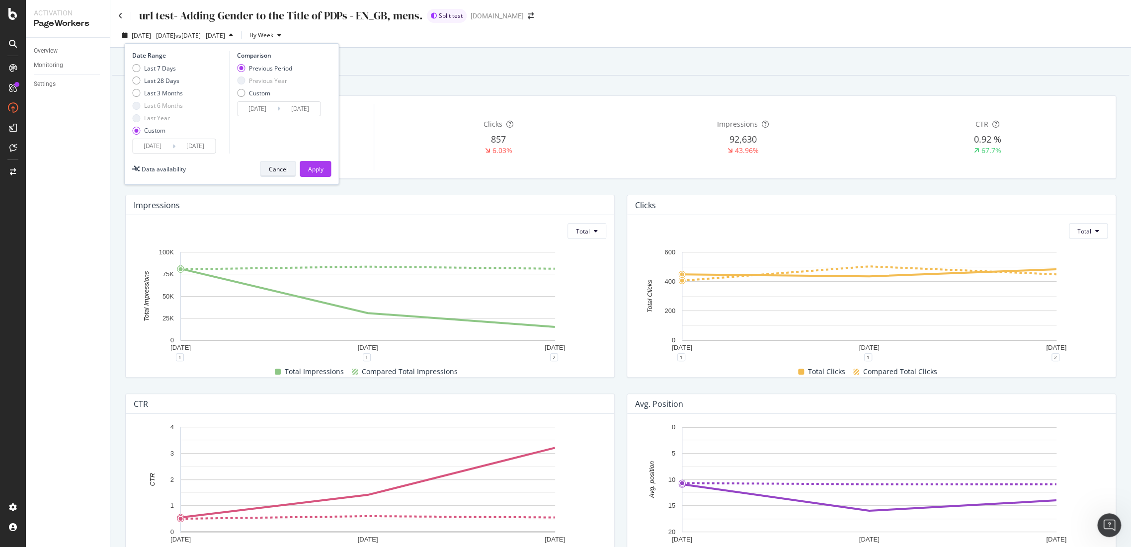
click at [280, 170] on div "Cancel" at bounding box center [277, 169] width 19 height 8
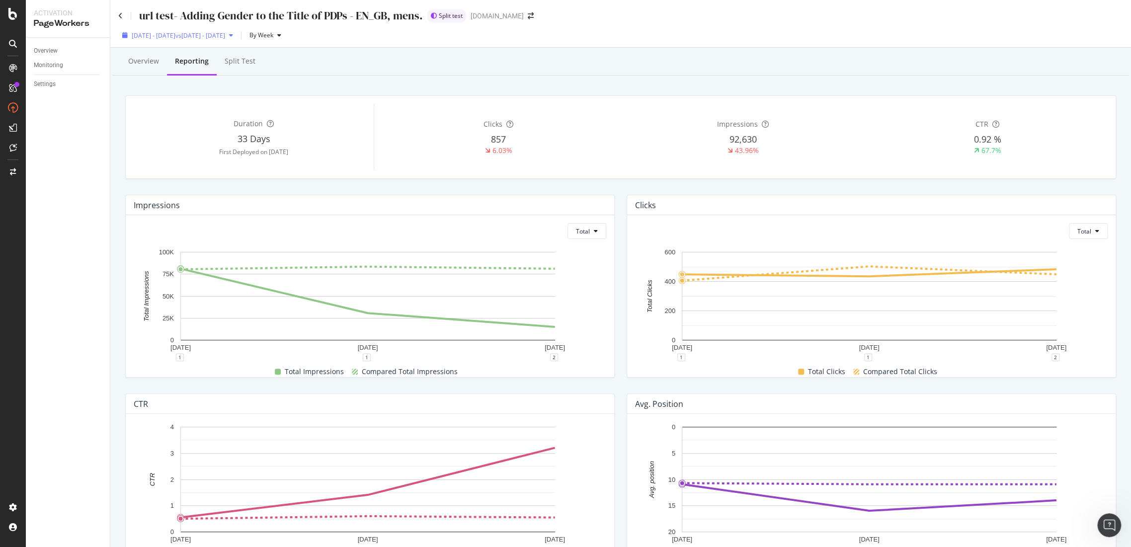
click at [225, 39] on span "vs 2025 Aug. 13th - Aug. 26th" at bounding box center [200, 35] width 50 height 8
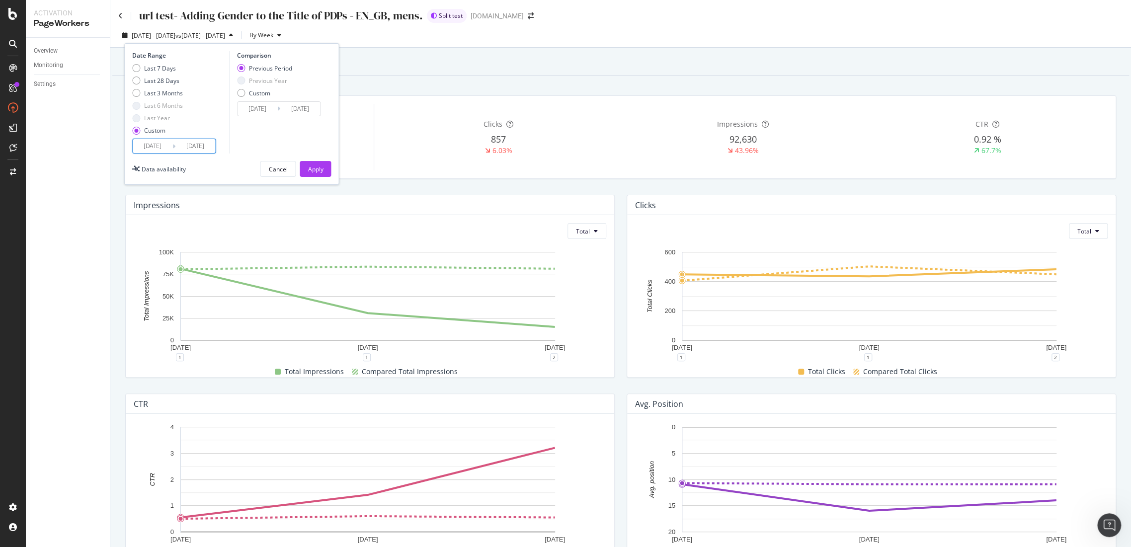
click at [164, 146] on input "2025/08/27" at bounding box center [153, 146] width 40 height 14
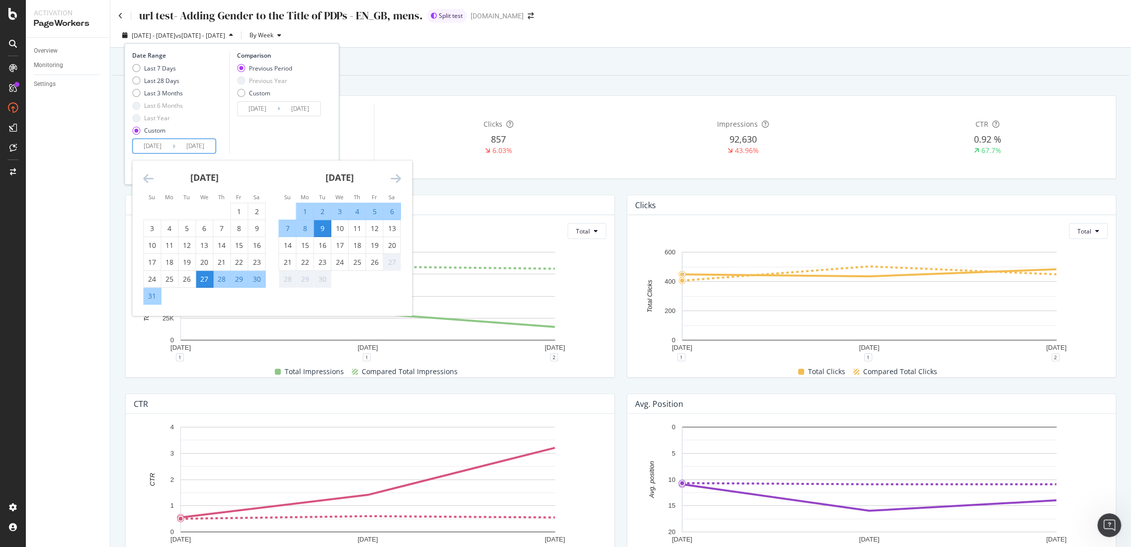
click at [204, 277] on div "27" at bounding box center [204, 279] width 17 height 10
click at [358, 265] on div "25" at bounding box center [356, 262] width 17 height 10
type input "2025/09/25"
type input "2025/07/28"
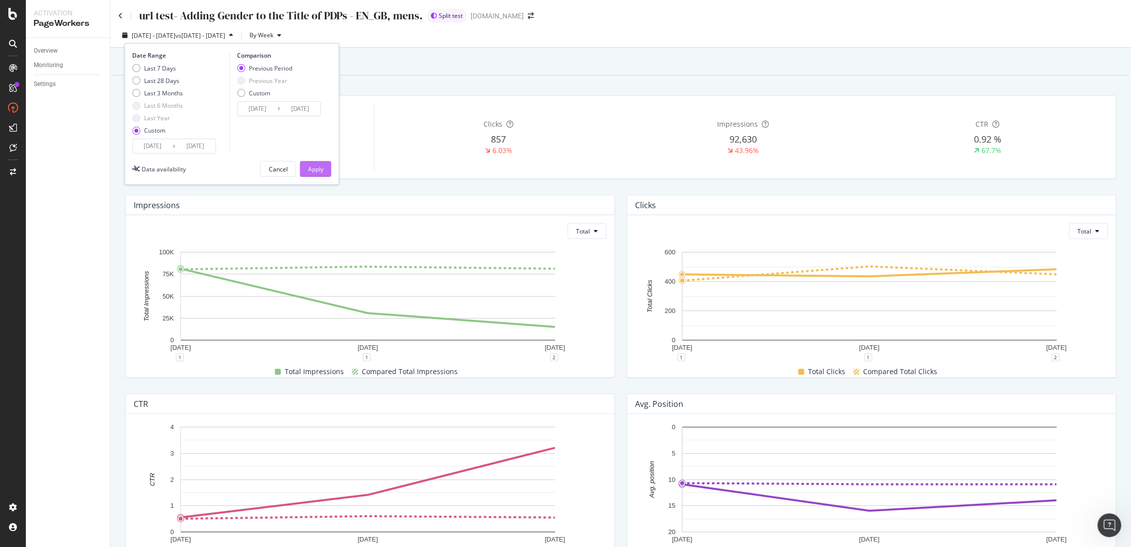
click at [321, 170] on div "Apply" at bounding box center [315, 169] width 15 height 8
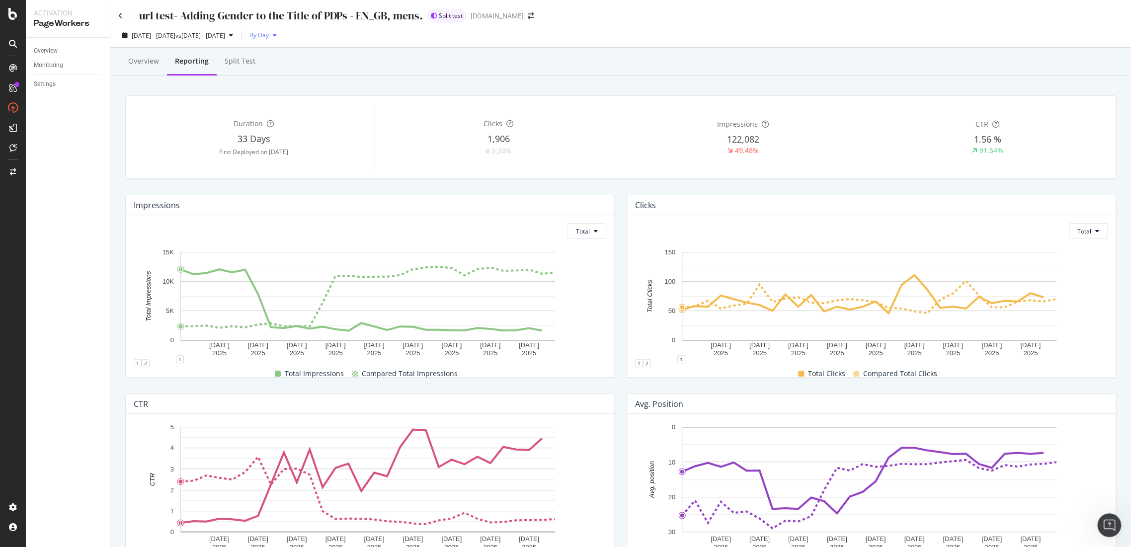
click at [269, 35] on span "By Day" at bounding box center [256, 35] width 23 height 8
click at [326, 74] on div "By Week" at bounding box center [315, 73] width 40 height 14
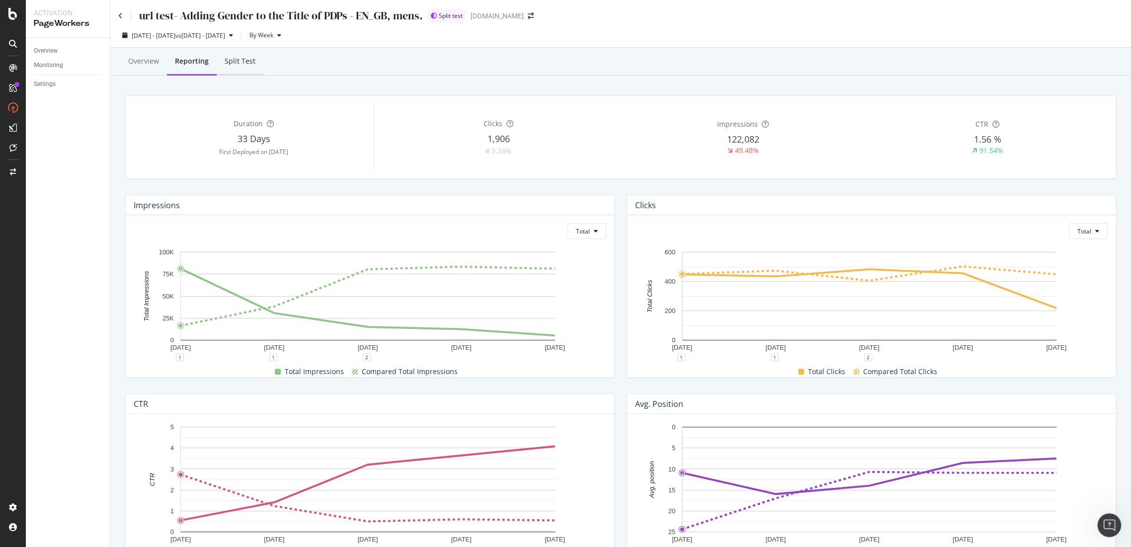
click at [250, 68] on div "Split Test" at bounding box center [240, 61] width 47 height 27
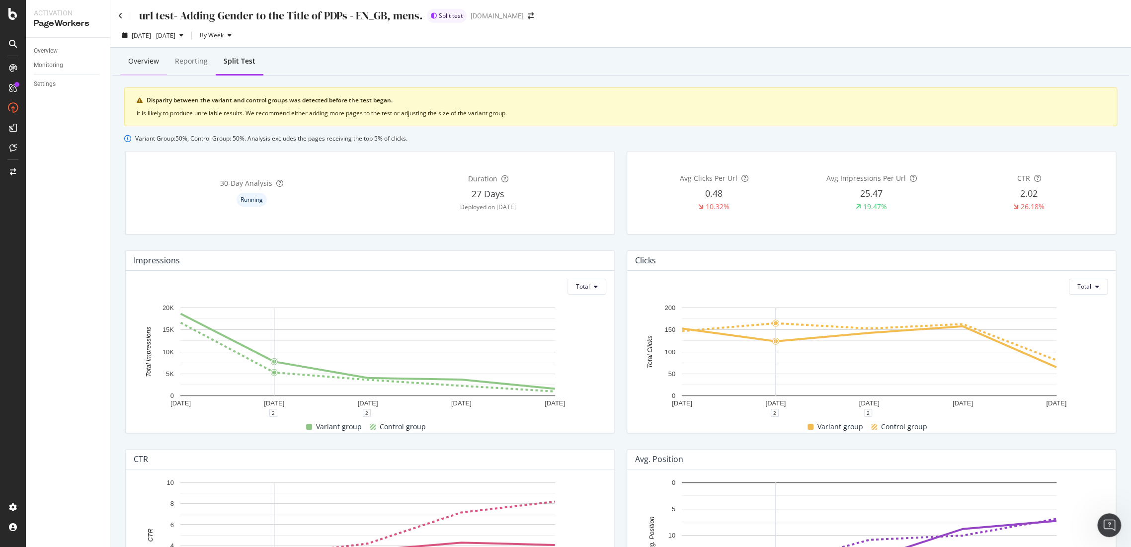
click at [143, 63] on div "Overview" at bounding box center [143, 61] width 31 height 10
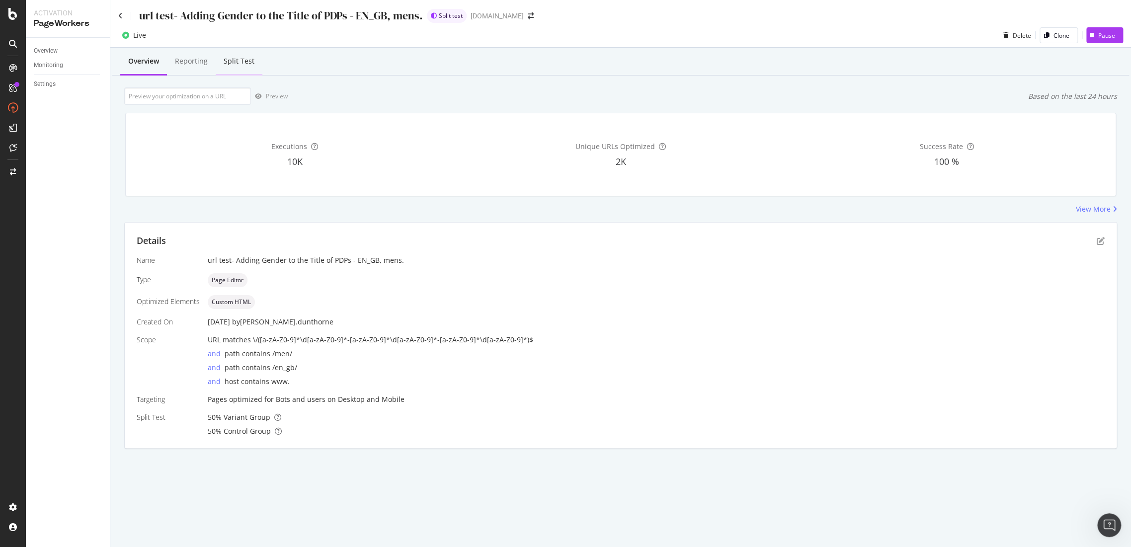
click at [256, 62] on div "Split Test" at bounding box center [239, 61] width 47 height 27
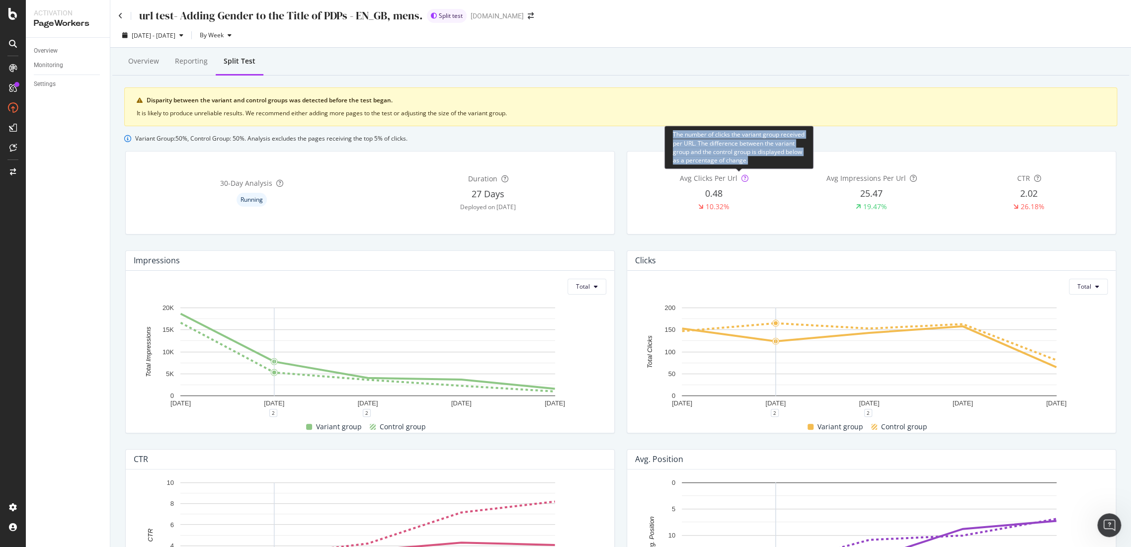
drag, startPoint x: 748, startPoint y: 160, endPoint x: 668, endPoint y: 131, distance: 85.5
click at [668, 131] on div "The number of clicks the variant group received per URL. The difference between…" at bounding box center [738, 147] width 149 height 43
copy div "The number of clicks the variant group received per URL. The difference between…"
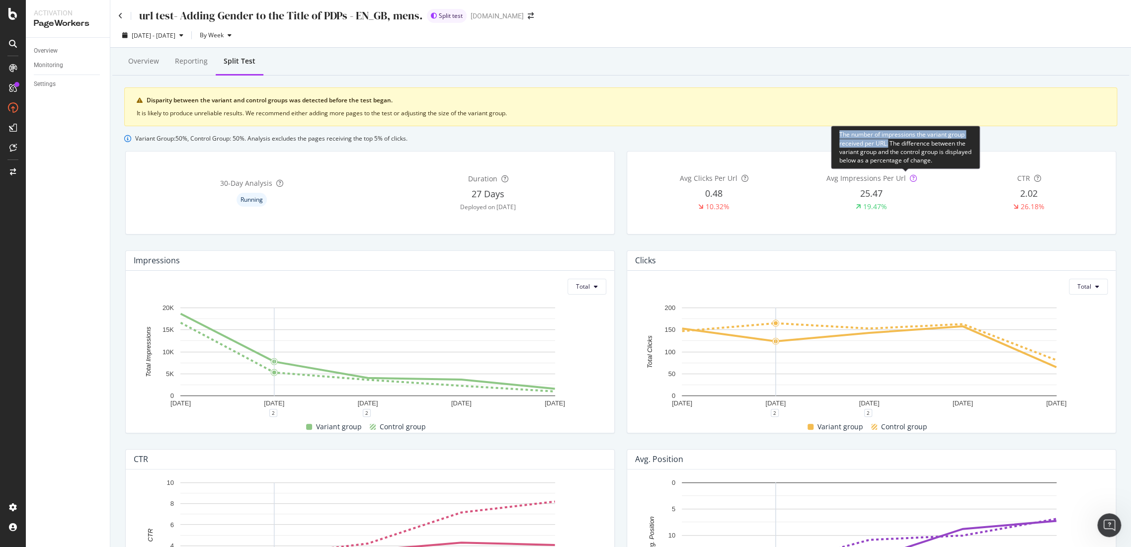
drag, startPoint x: 888, startPoint y: 144, endPoint x: 836, endPoint y: 134, distance: 53.6
click at [836, 134] on div "The number of impressions the variant group received per URL. The difference be…" at bounding box center [905, 147] width 149 height 43
copy div "The number of impressions the variant group received per URL."
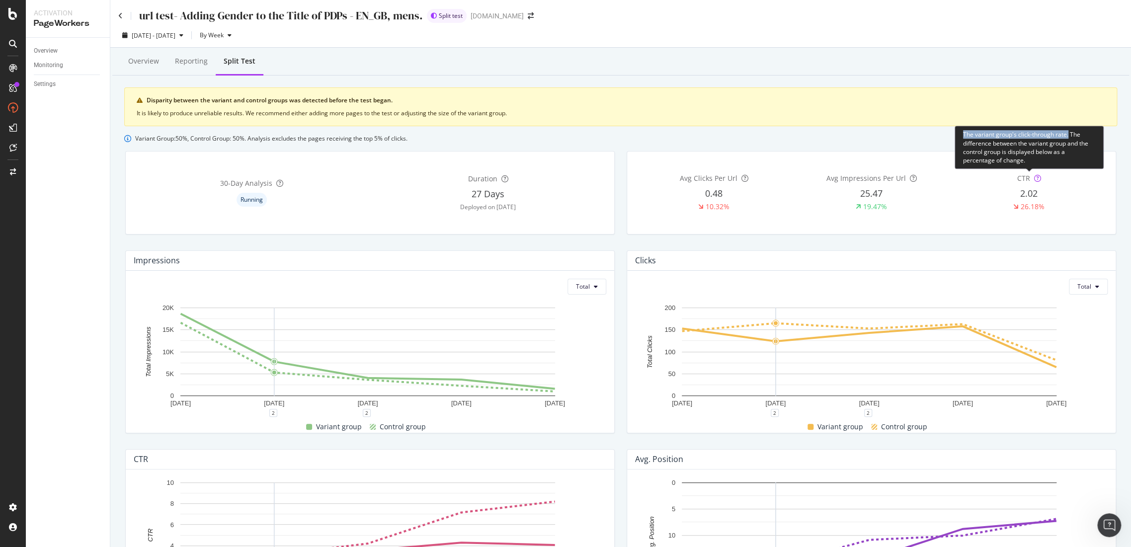
drag, startPoint x: 1069, startPoint y: 136, endPoint x: 960, endPoint y: 135, distance: 108.8
click at [960, 135] on div "The variant group's click-through rate. The difference between the variant grou…" at bounding box center [1028, 147] width 149 height 43
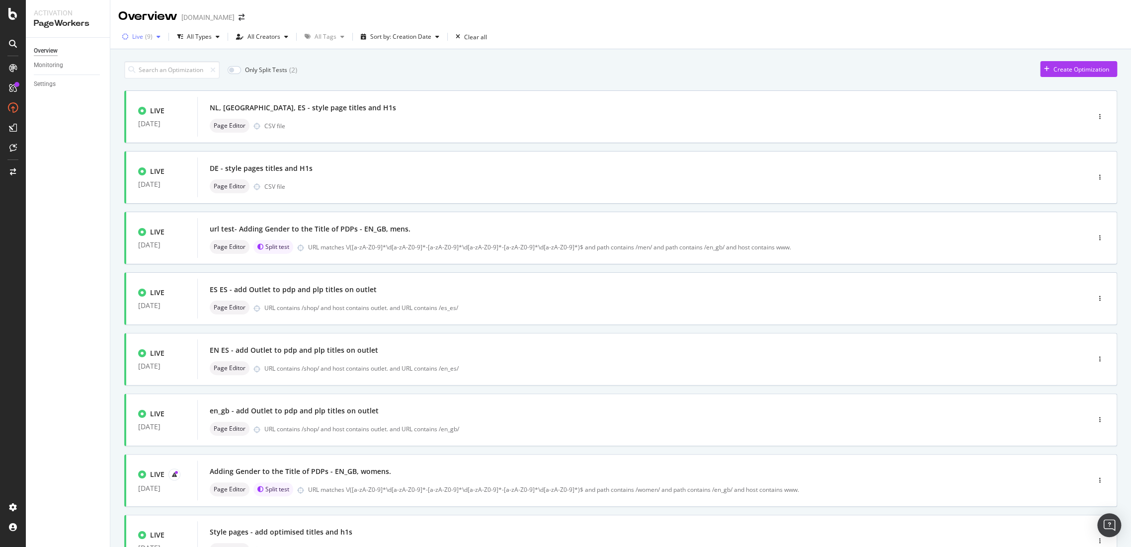
click at [159, 38] on div "button" at bounding box center [159, 37] width 12 height 6
click at [466, 73] on div "Only Split Tests ( 2 ) Create Optimization" at bounding box center [620, 69] width 993 height 17
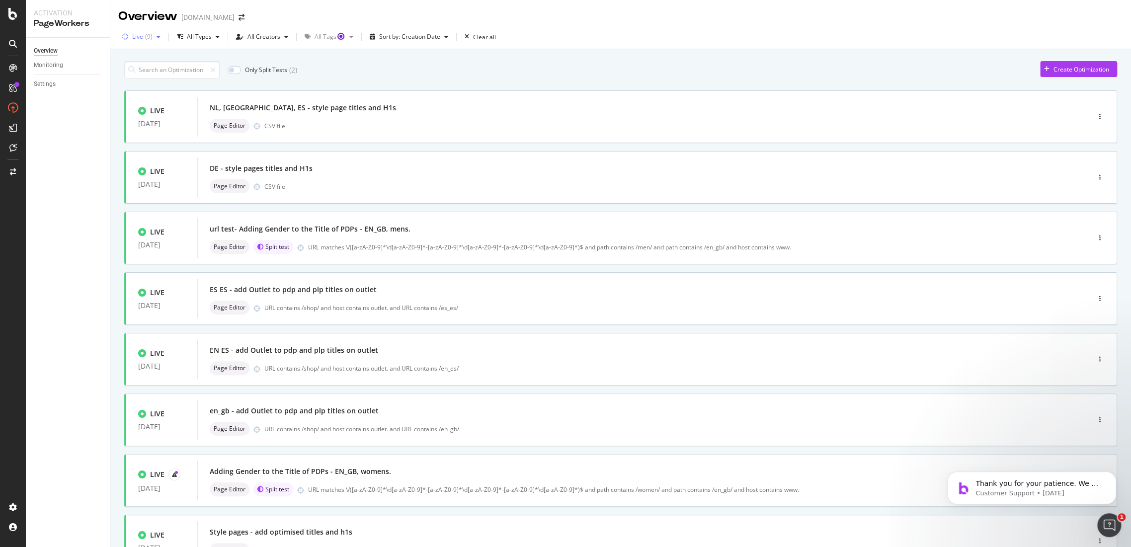
click at [153, 39] on div "button" at bounding box center [159, 37] width 12 height 6
click at [397, 69] on div "Only Split Tests ( 2 ) Create Optimization" at bounding box center [620, 69] width 993 height 17
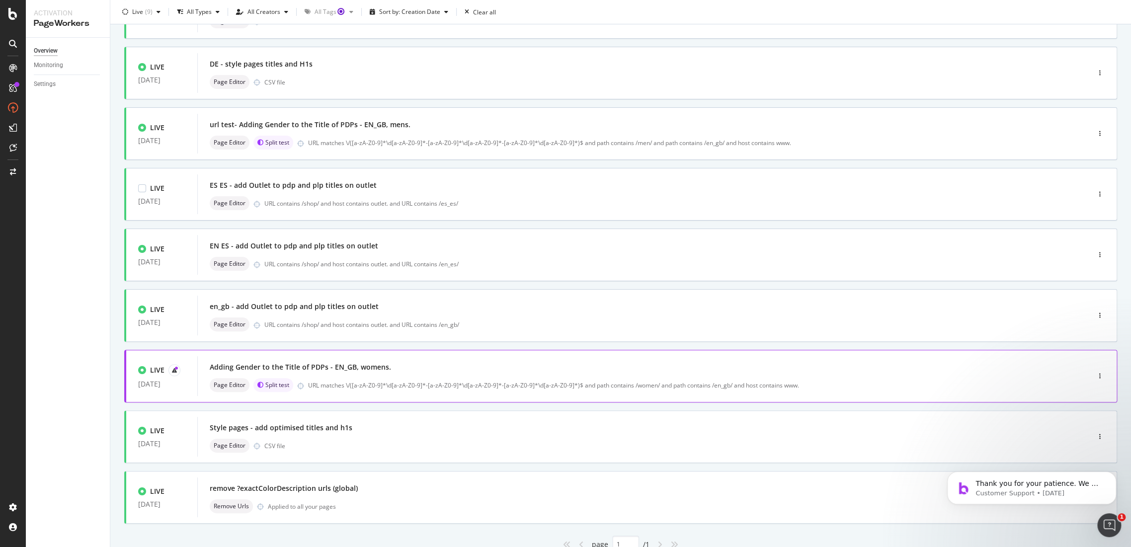
scroll to position [145, 0]
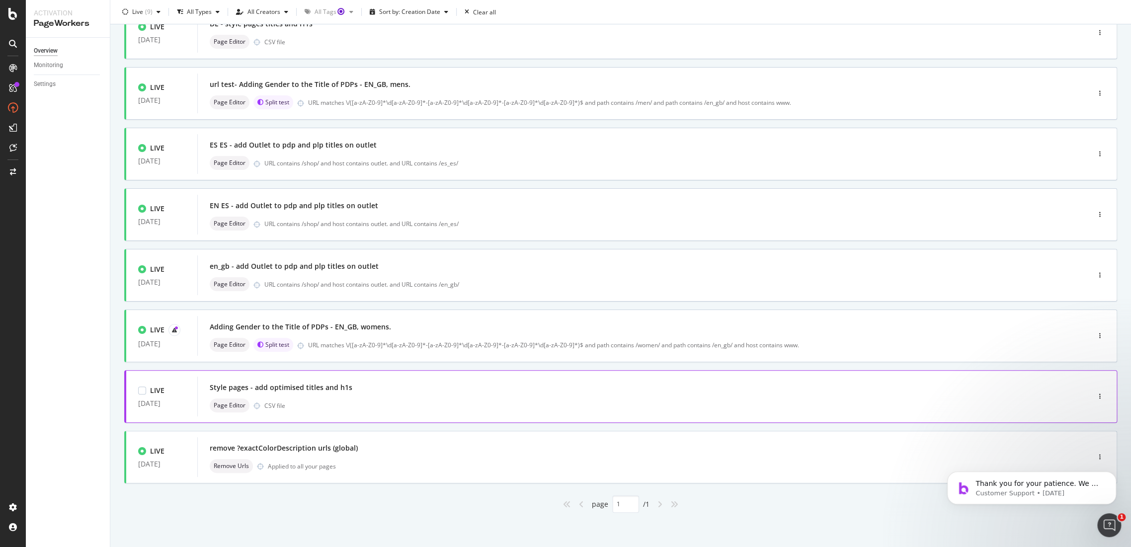
click at [290, 384] on div "Style pages - add optimised titles and h1s" at bounding box center [281, 388] width 143 height 10
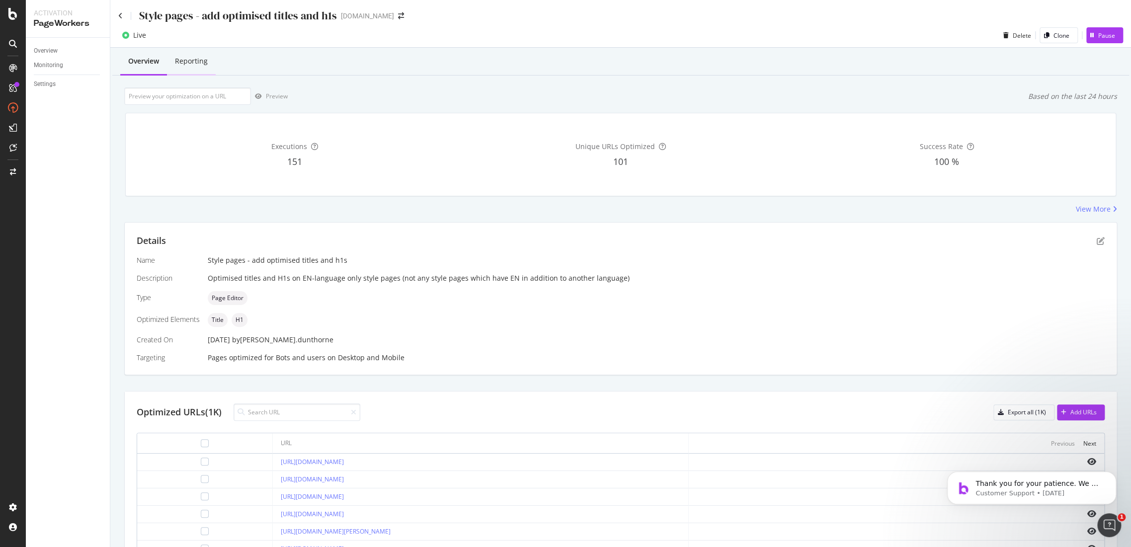
click at [202, 68] on div "Reporting" at bounding box center [191, 61] width 49 height 27
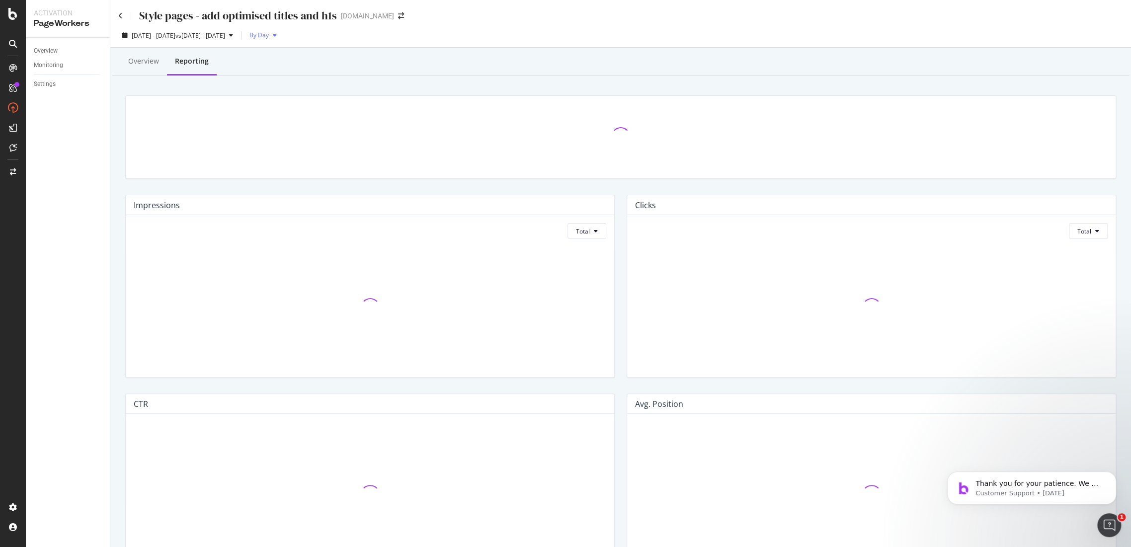
click at [269, 35] on span "By Day" at bounding box center [256, 35] width 23 height 8
click at [330, 75] on div "By Week" at bounding box center [317, 73] width 40 height 14
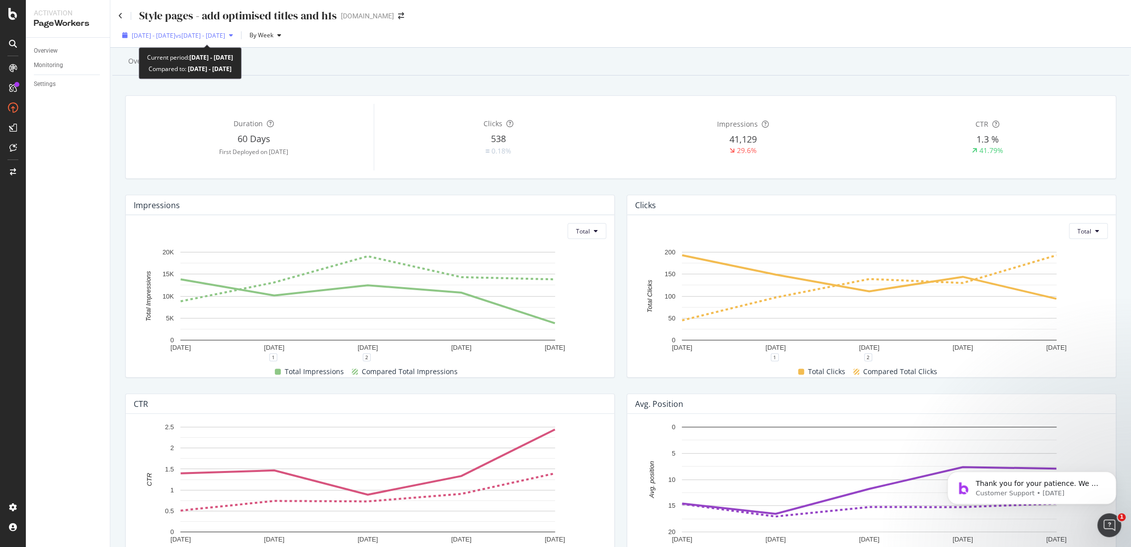
click at [225, 31] on span "vs 2025 Aug. 2nd - Aug. 29th" at bounding box center [200, 35] width 50 height 8
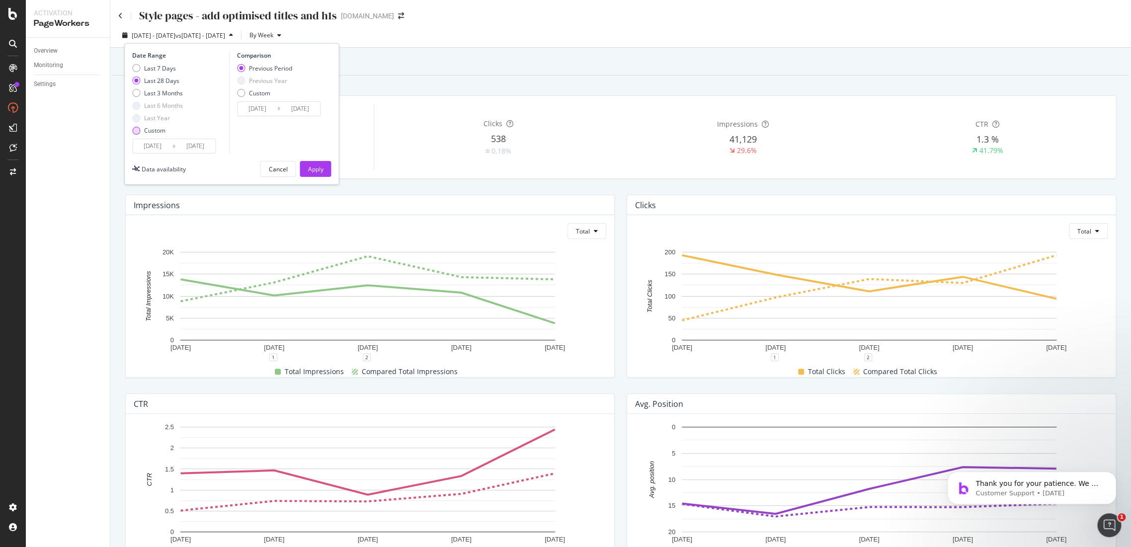
click at [142, 127] on div "Custom" at bounding box center [157, 130] width 51 height 8
drag, startPoint x: 156, startPoint y: 144, endPoint x: 156, endPoint y: 150, distance: 6.0
click at [156, 145] on input "[DATE]" at bounding box center [153, 146] width 40 height 14
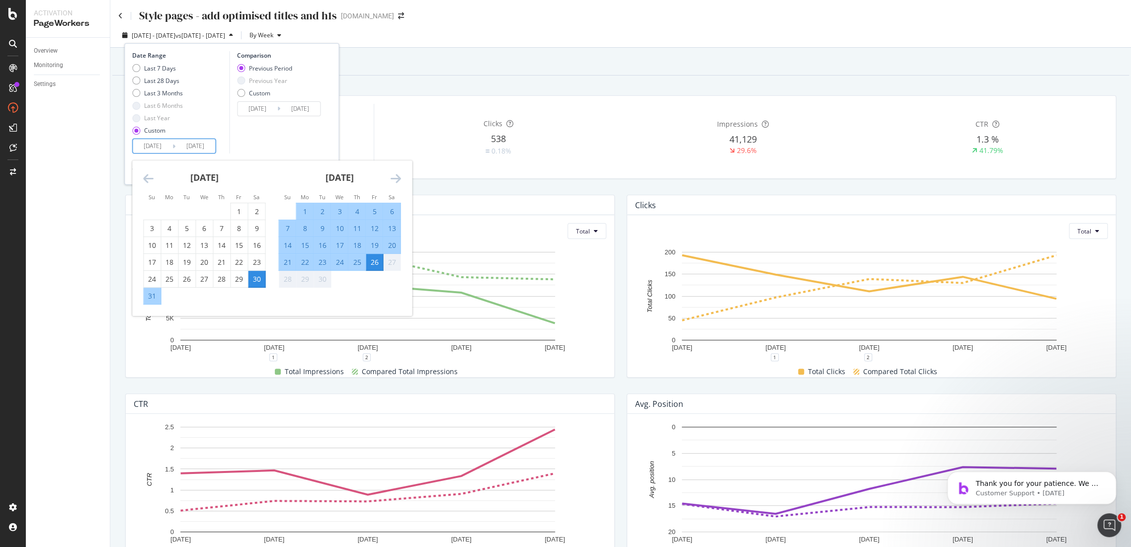
drag, startPoint x: 153, startPoint y: 178, endPoint x: 193, endPoint y: 248, distance: 80.6
click at [153, 179] on icon "Move backward to switch to the previous month." at bounding box center [148, 178] width 10 height 12
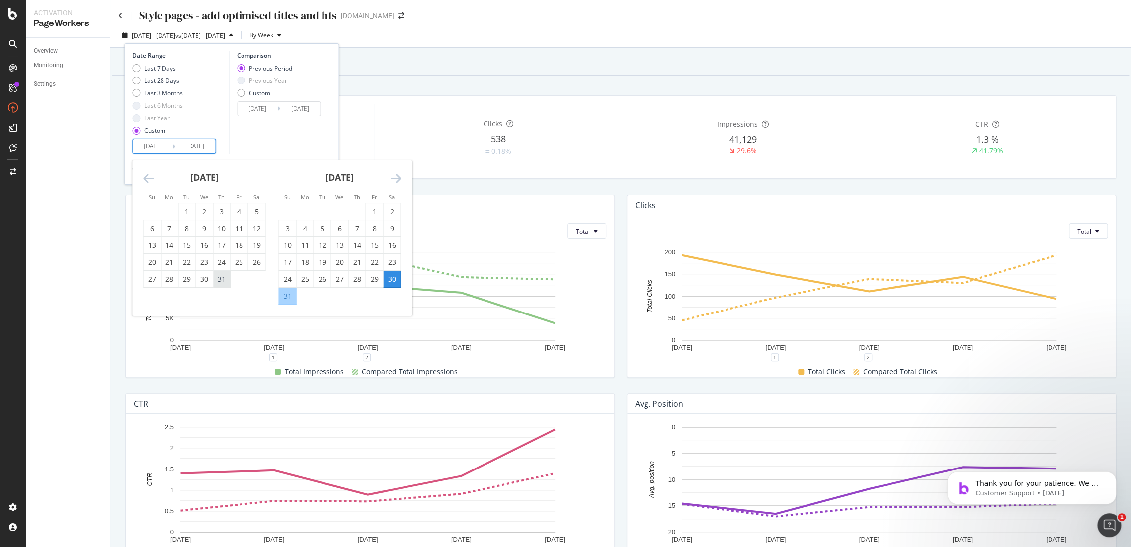
click at [220, 281] on div "31" at bounding box center [221, 279] width 17 height 10
type input "2025/07/31"
type input "2025/06/03"
type input "2025/07/30"
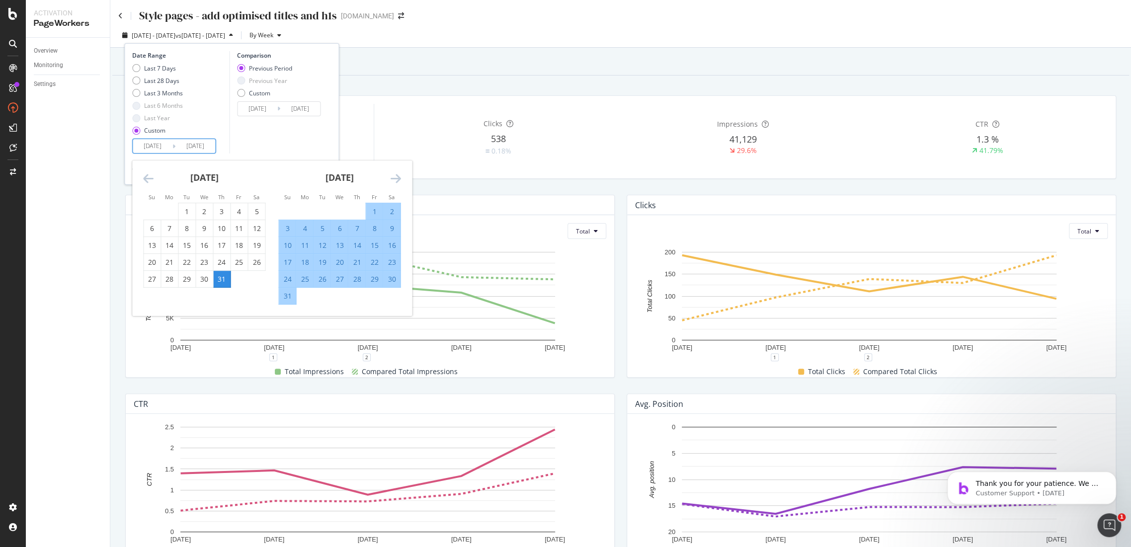
click at [391, 179] on icon "Move forward to switch to the next month." at bounding box center [395, 178] width 10 height 12
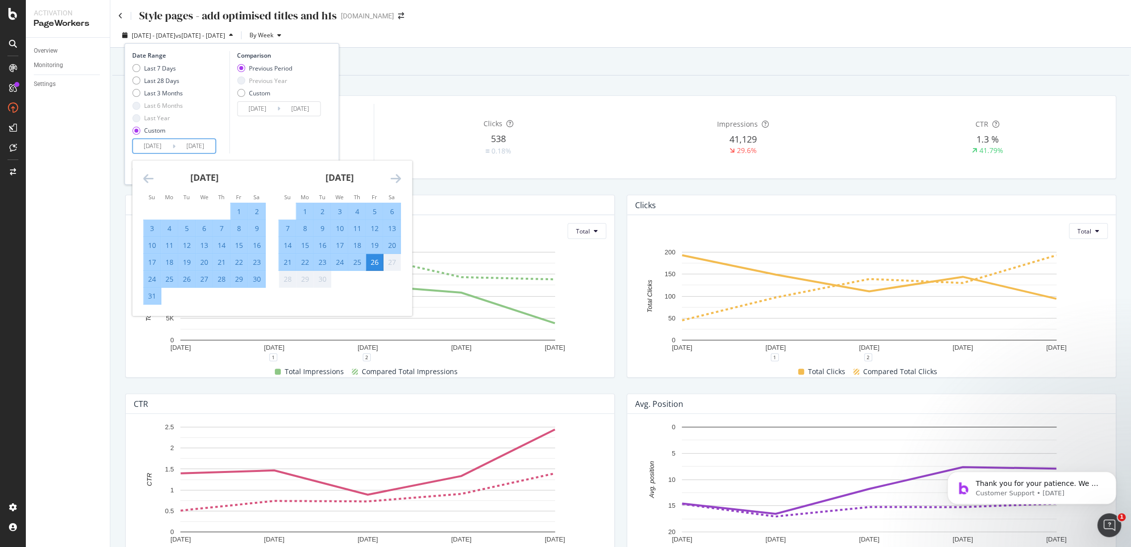
click at [391, 179] on icon "Move forward to switch to the next month." at bounding box center [395, 178] width 10 height 12
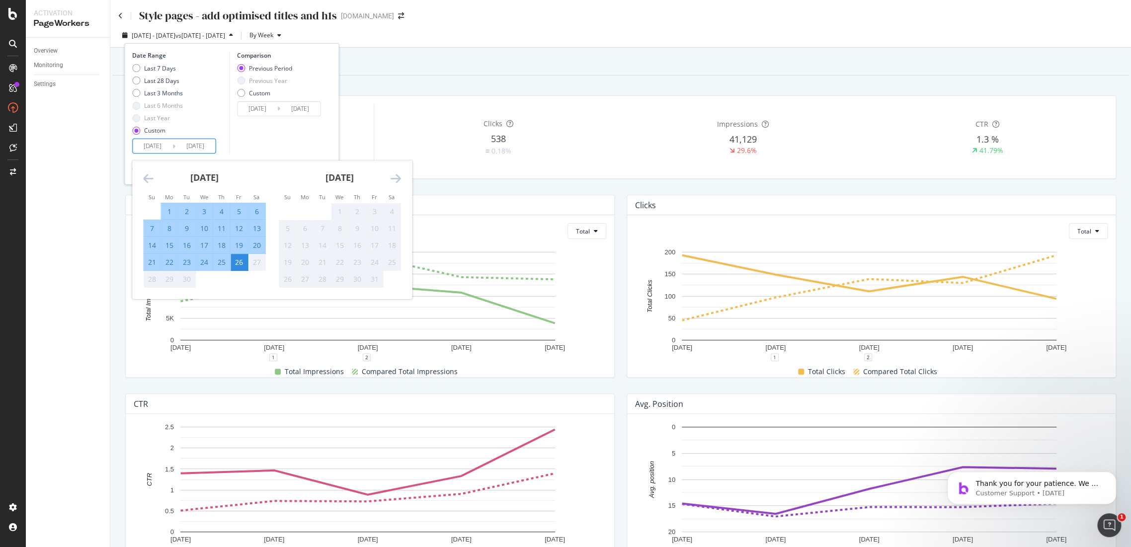
click at [245, 264] on div "26" at bounding box center [239, 262] width 17 height 10
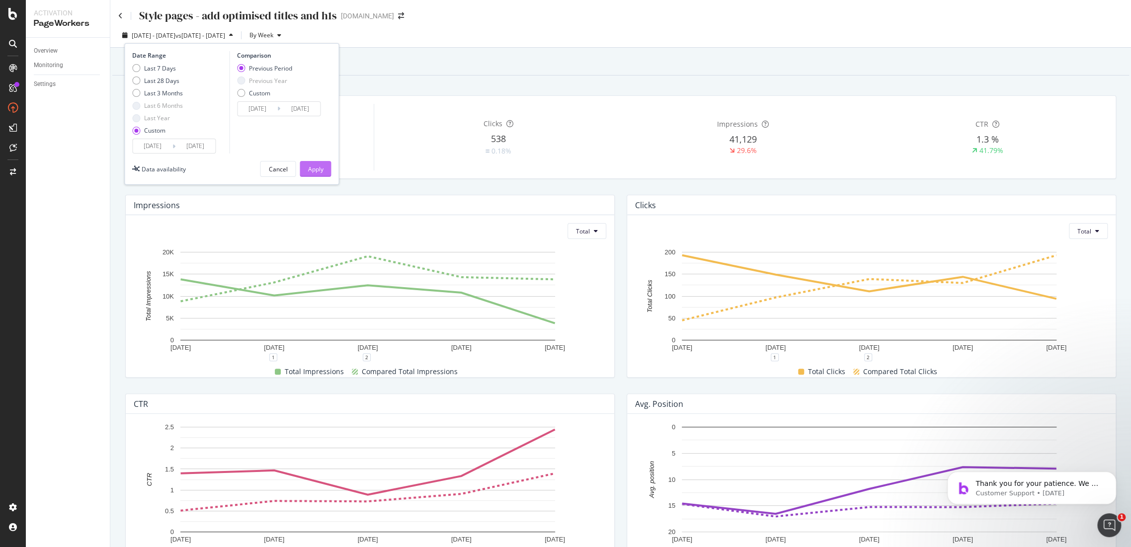
click at [313, 170] on div "Apply" at bounding box center [315, 169] width 15 height 8
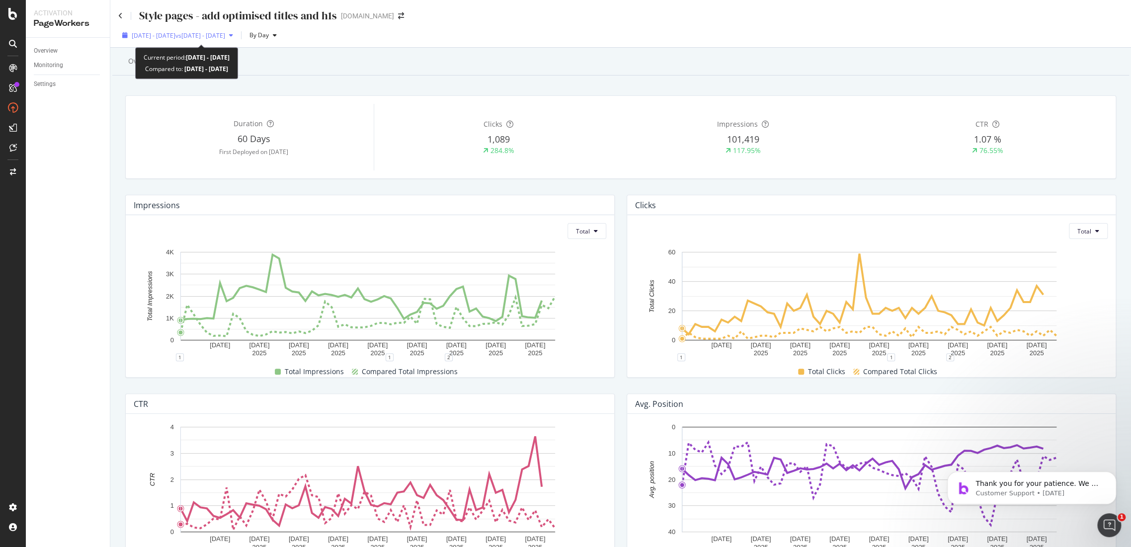
click at [233, 40] on div "2025 Jul. 31st - Sep. 26th vs 2025 Jun. 3rd - Jul. 30th" at bounding box center [177, 35] width 119 height 15
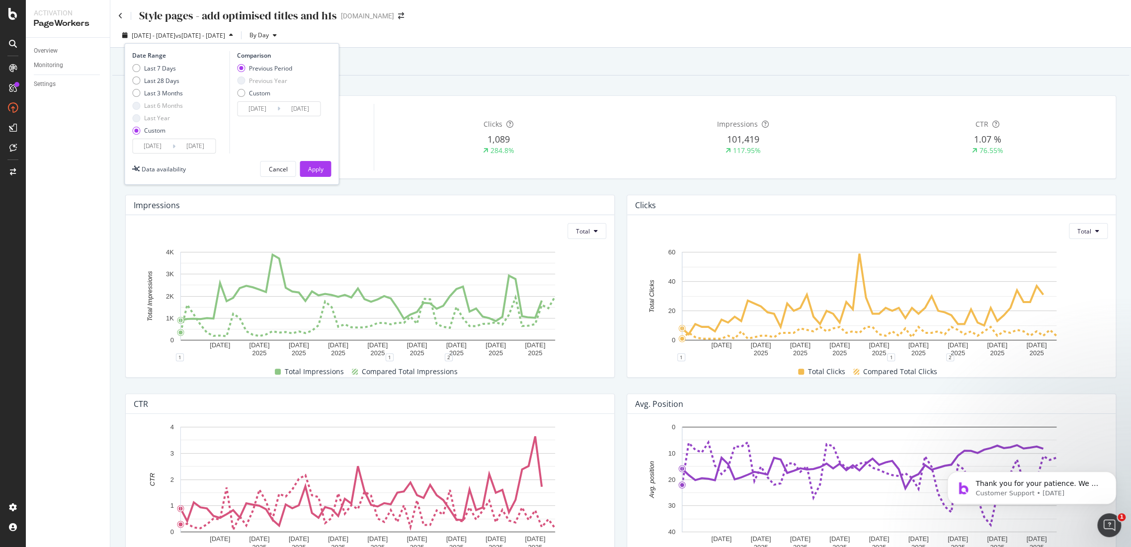
click at [208, 148] on input "[DATE]" at bounding box center [195, 146] width 40 height 14
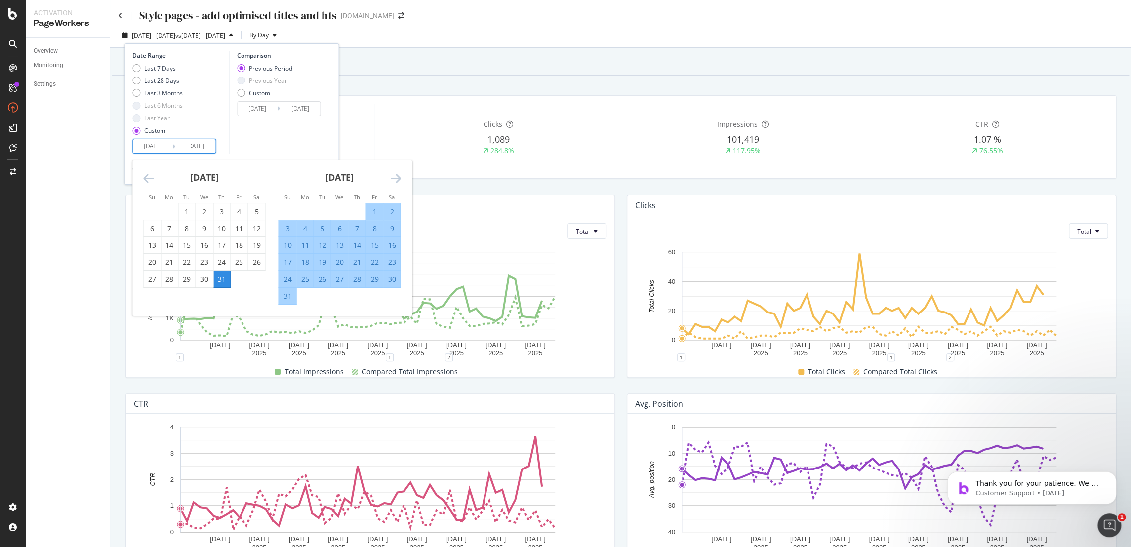
click at [226, 283] on div "31" at bounding box center [221, 279] width 17 height 10
type input "2025/07/31"
type input "2025/07/30"
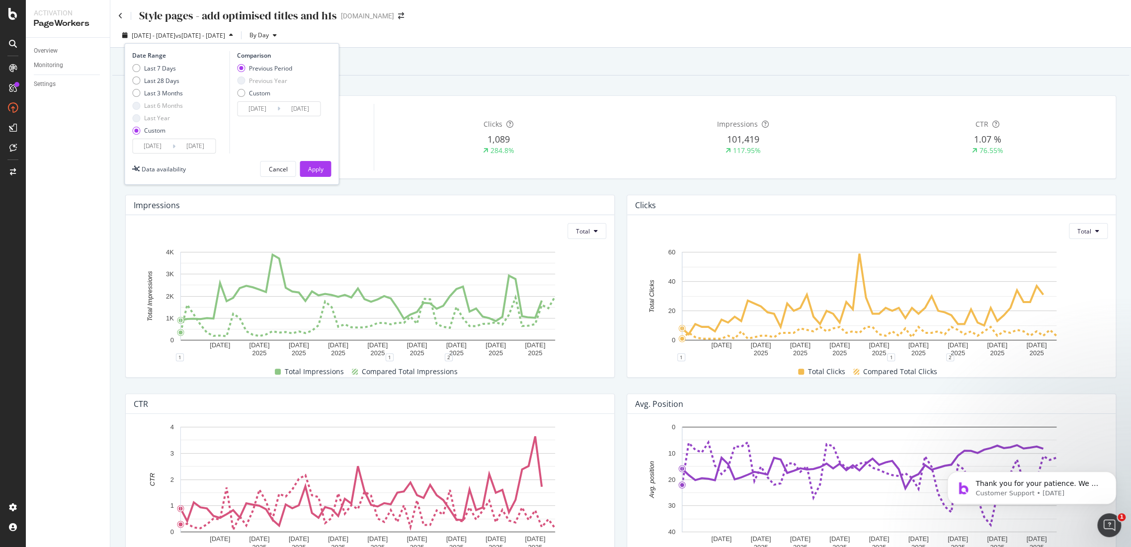
click at [200, 144] on input "2025/07/31" at bounding box center [195, 146] width 40 height 14
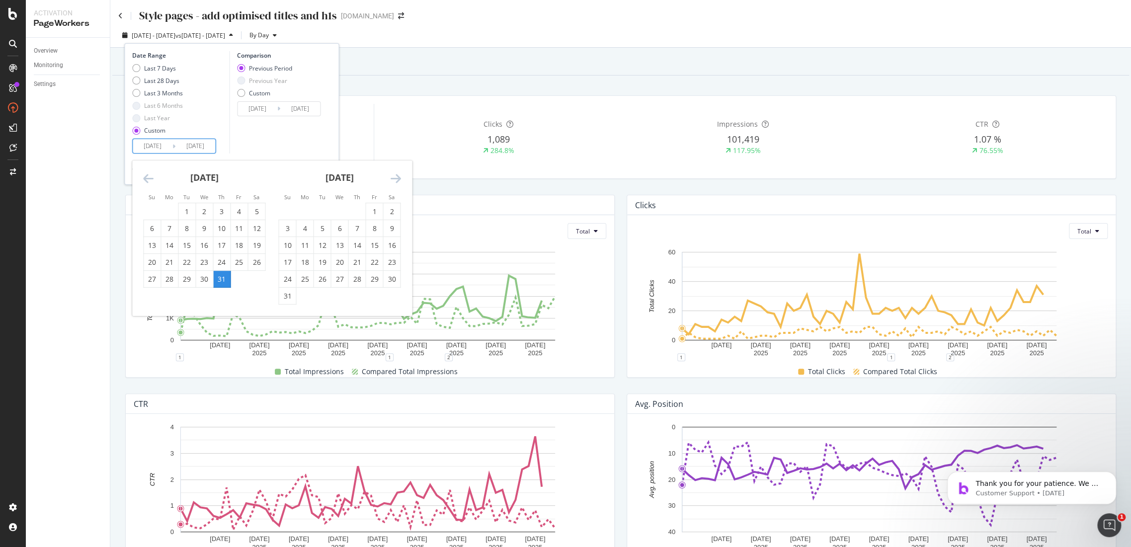
click at [399, 177] on icon "Move forward to switch to the next month." at bounding box center [395, 178] width 10 height 12
click at [352, 264] on div "25" at bounding box center [356, 262] width 17 height 10
type input "[DATE]"
type input "2025/06/04"
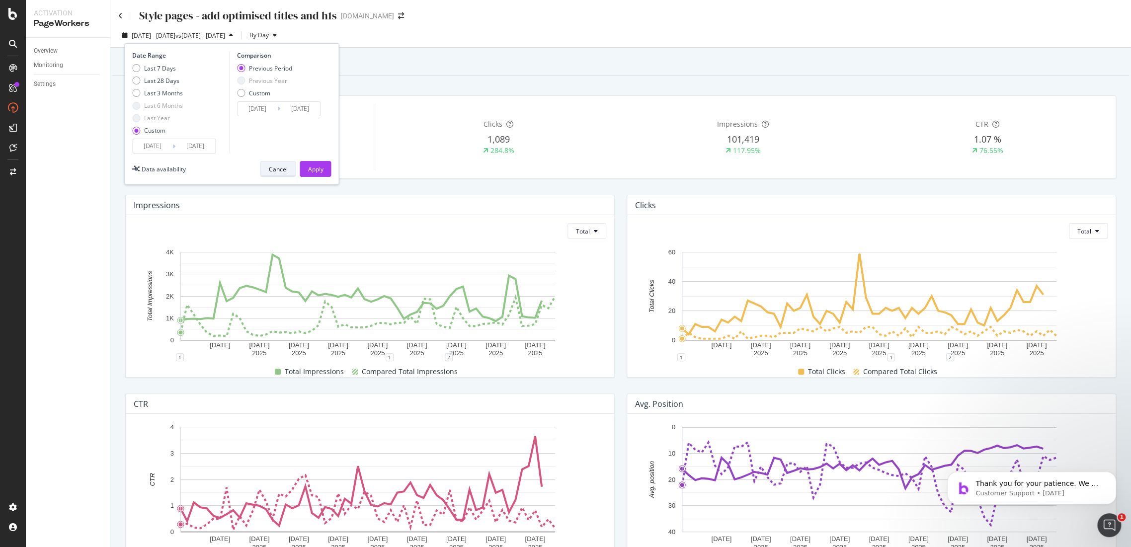
click at [281, 163] on div "Cancel" at bounding box center [277, 169] width 19 height 14
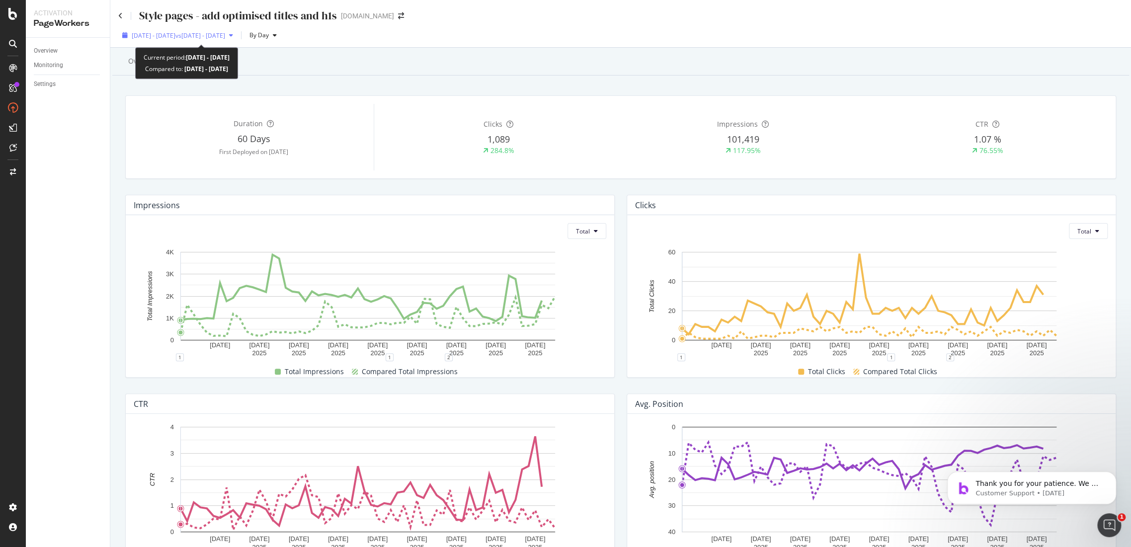
click at [170, 32] on span "2025 Jul. 31st - Sep. 26th" at bounding box center [154, 35] width 44 height 8
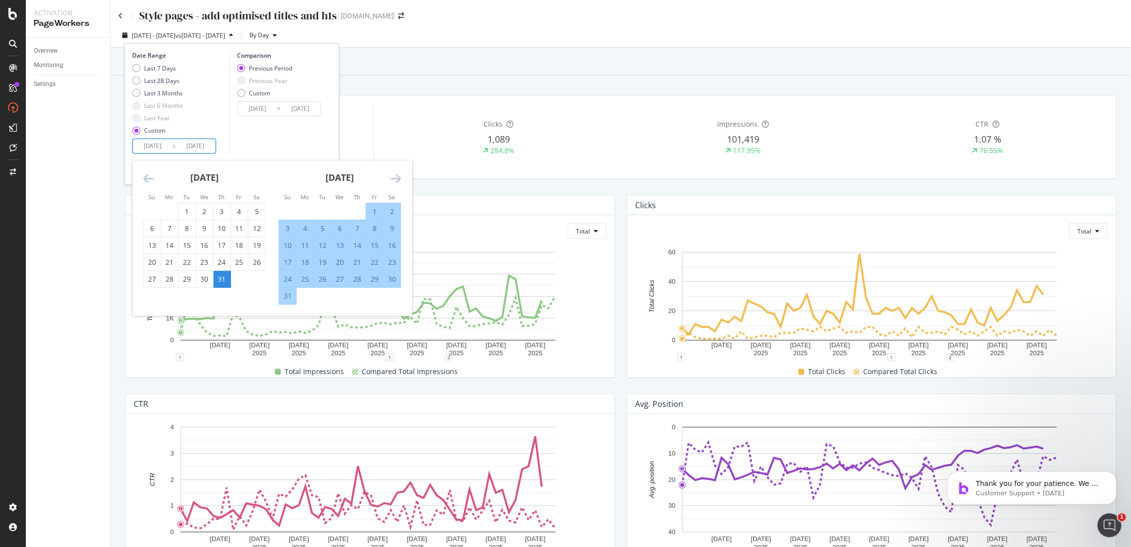
click at [151, 142] on input "2025/07/31" at bounding box center [153, 146] width 40 height 14
click at [218, 277] on div "31" at bounding box center [221, 279] width 17 height 10
click at [396, 180] on icon "Move forward to switch to the next month." at bounding box center [395, 178] width 10 height 12
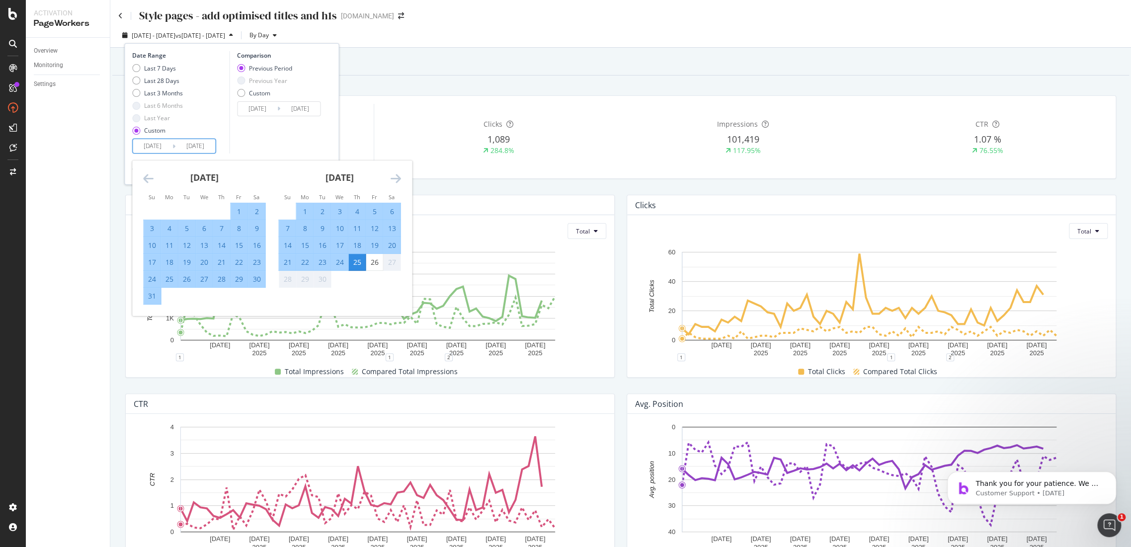
click at [352, 259] on div "25" at bounding box center [356, 262] width 17 height 10
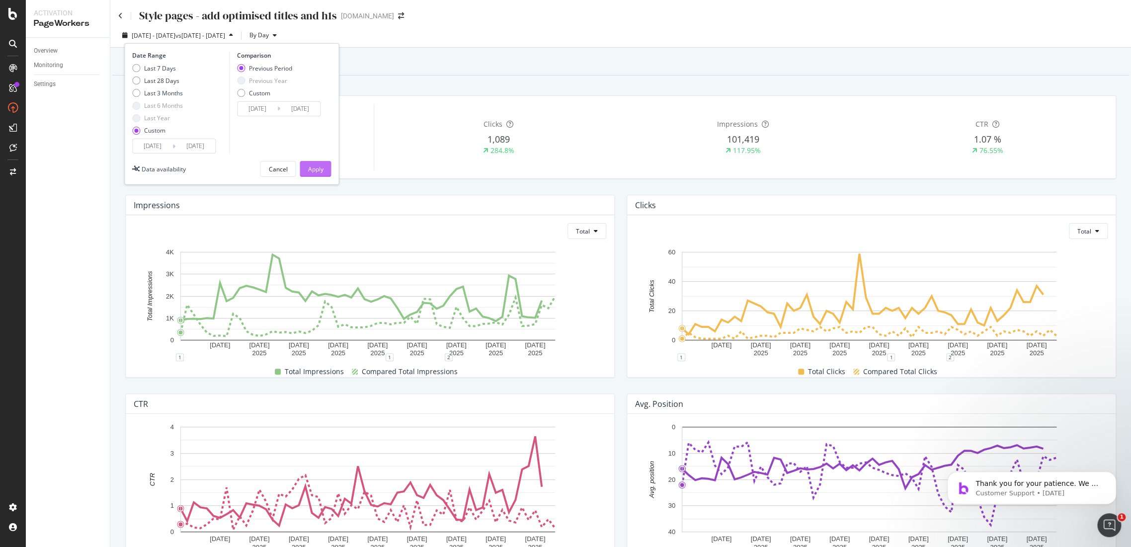
click at [322, 171] on div "Apply" at bounding box center [315, 169] width 15 height 8
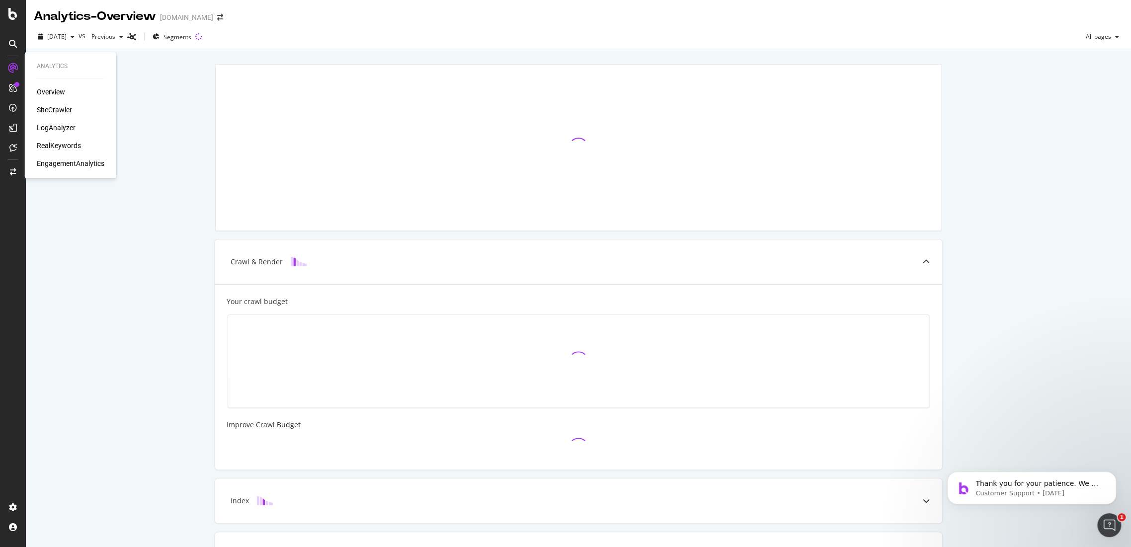
click at [71, 151] on div "Overview SiteCrawler LogAnalyzer RealKeywords EngagementAnalytics" at bounding box center [71, 127] width 68 height 81
click at [71, 146] on div "RealKeywords" at bounding box center [59, 146] width 44 height 10
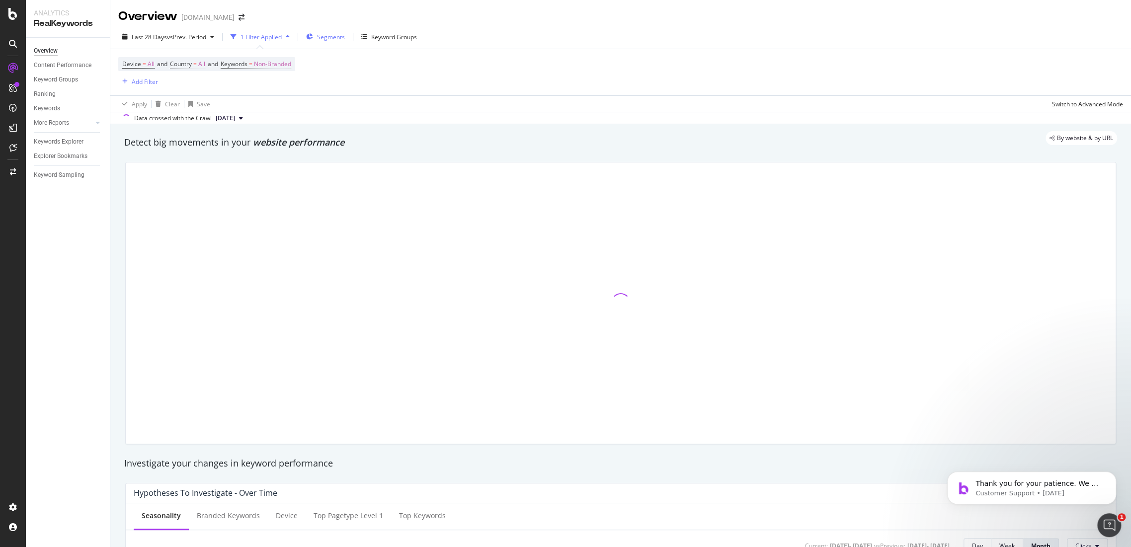
click at [327, 38] on span "Segments" at bounding box center [331, 37] width 28 height 8
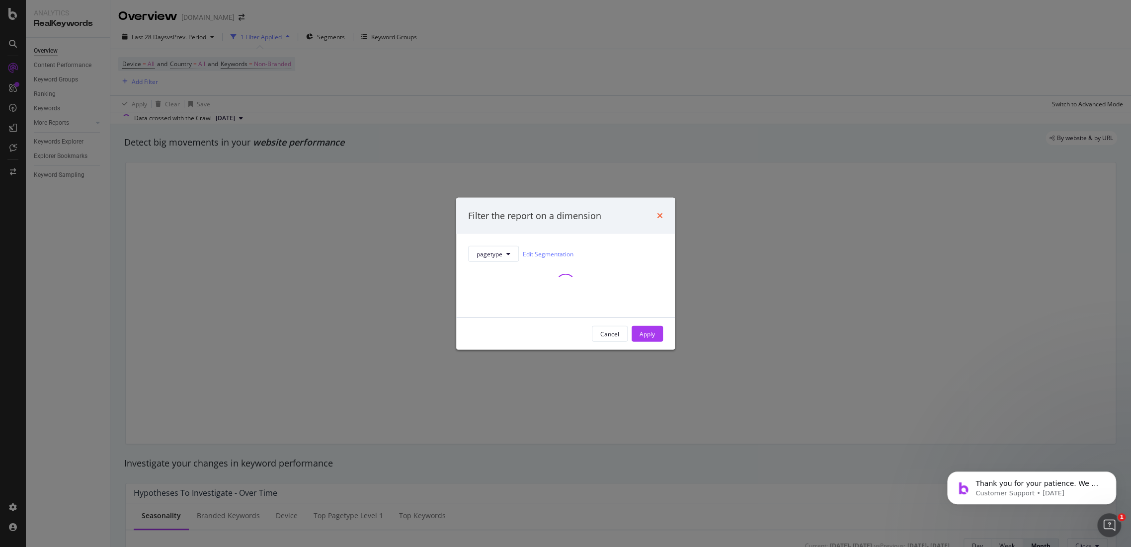
click at [659, 214] on icon "times" at bounding box center [660, 216] width 6 height 8
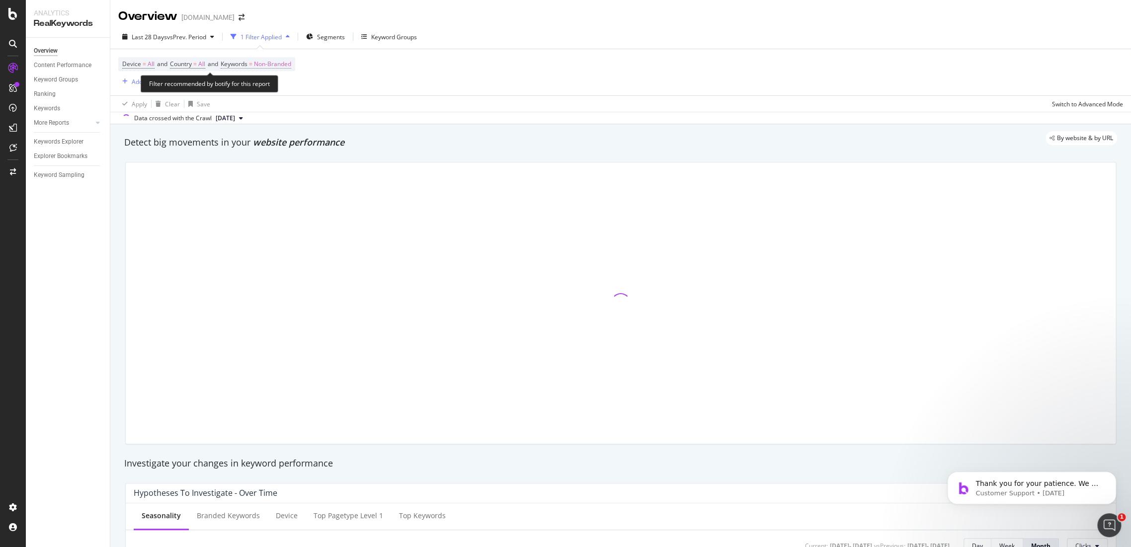
click at [287, 66] on span "Non-Branded" at bounding box center [272, 64] width 37 height 14
click at [266, 92] on div "Non-Branded" at bounding box center [261, 87] width 53 height 15
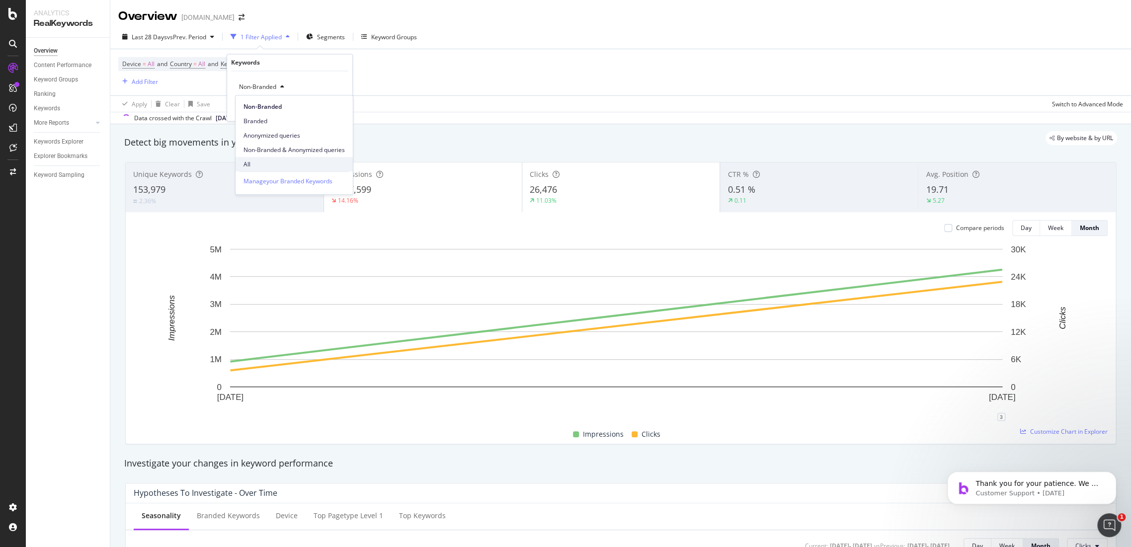
click at [260, 162] on span "All" at bounding box center [293, 164] width 101 height 9
click at [334, 107] on div "Apply" at bounding box center [336, 108] width 15 height 8
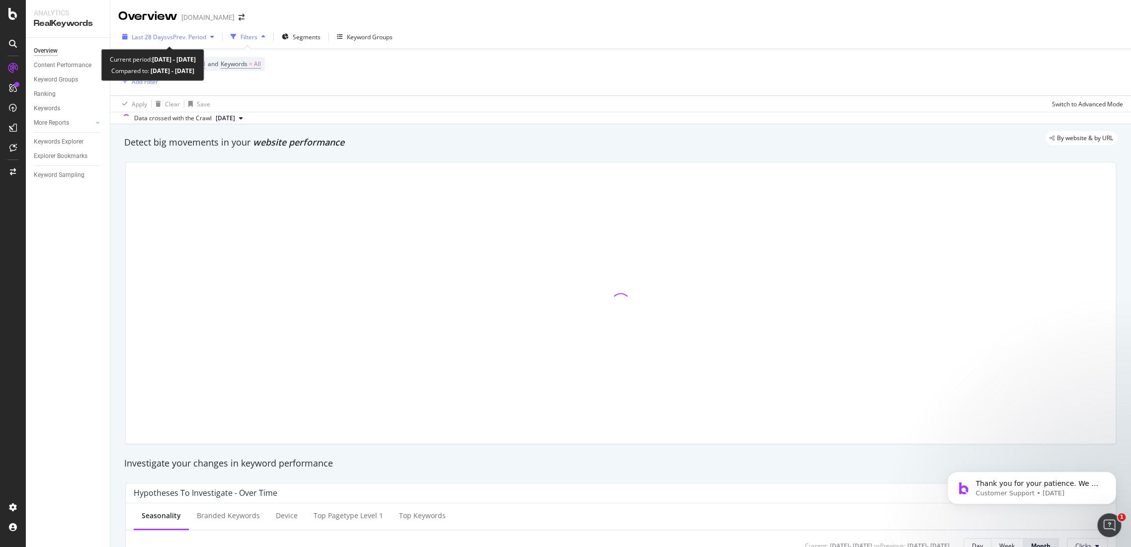
click at [185, 34] on span "vs Prev. Period" at bounding box center [186, 37] width 39 height 8
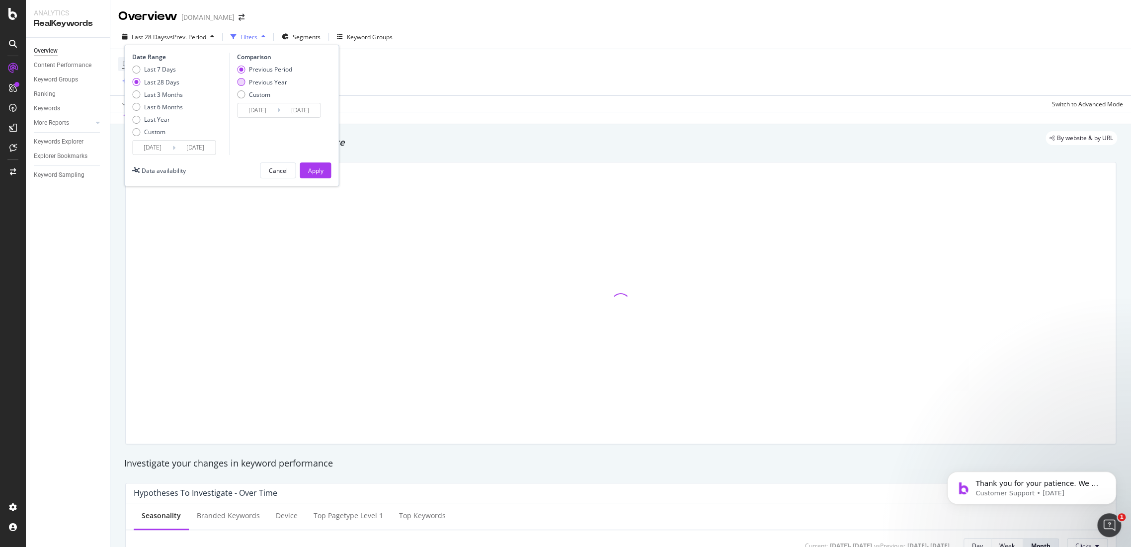
click at [261, 81] on div "Previous Year" at bounding box center [268, 82] width 38 height 8
type input "2024/08/29"
type input "2024/09/25"
click at [328, 178] on button "Apply" at bounding box center [315, 170] width 31 height 16
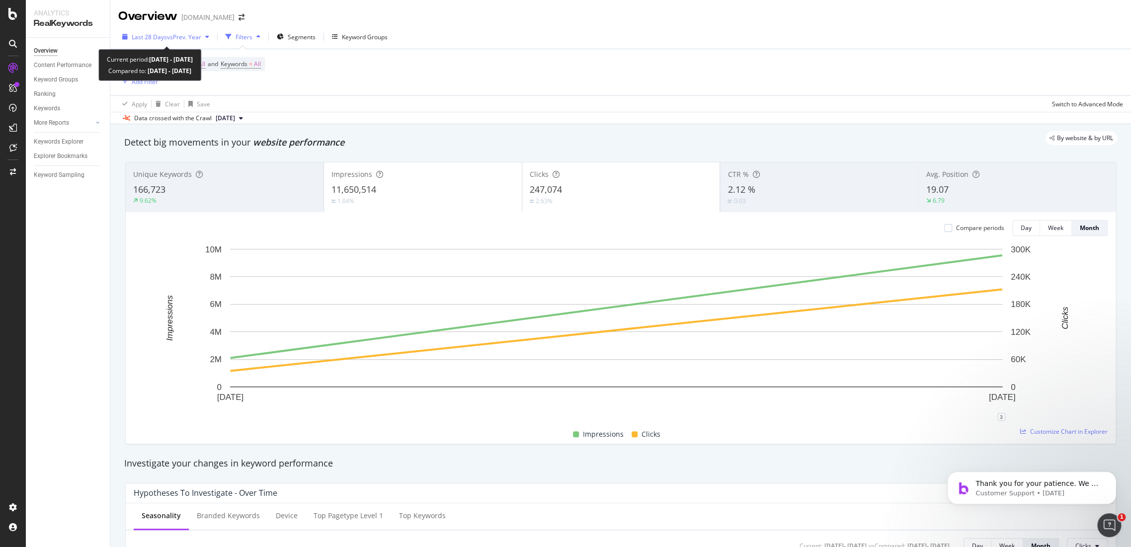
click at [187, 38] on span "vs Prev. Year" at bounding box center [184, 37] width 34 height 8
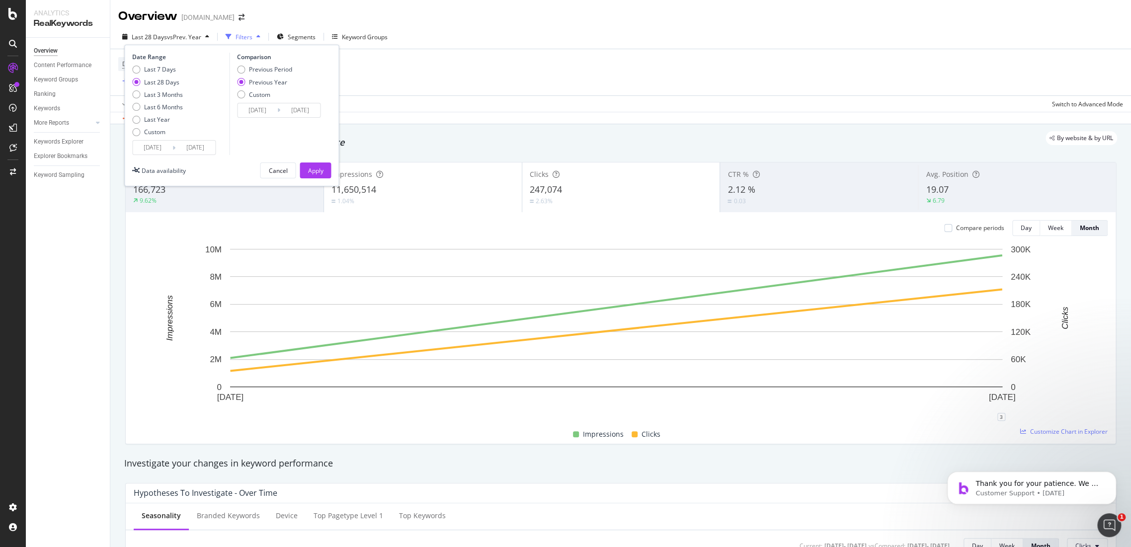
click at [393, 131] on div "By website & by URL" at bounding box center [615, 138] width 1003 height 14
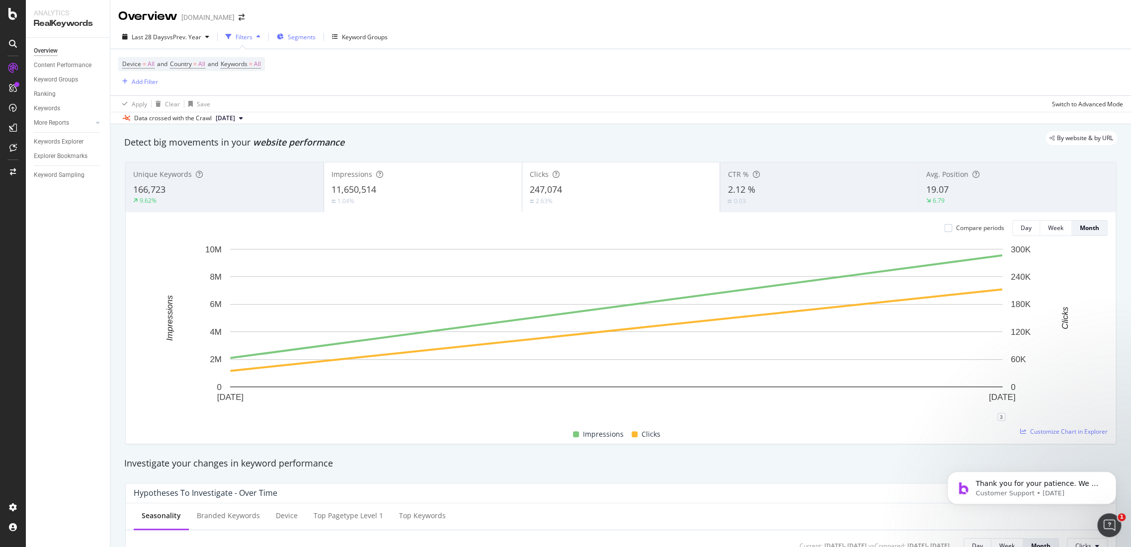
click at [304, 34] on span "Segments" at bounding box center [302, 37] width 28 height 8
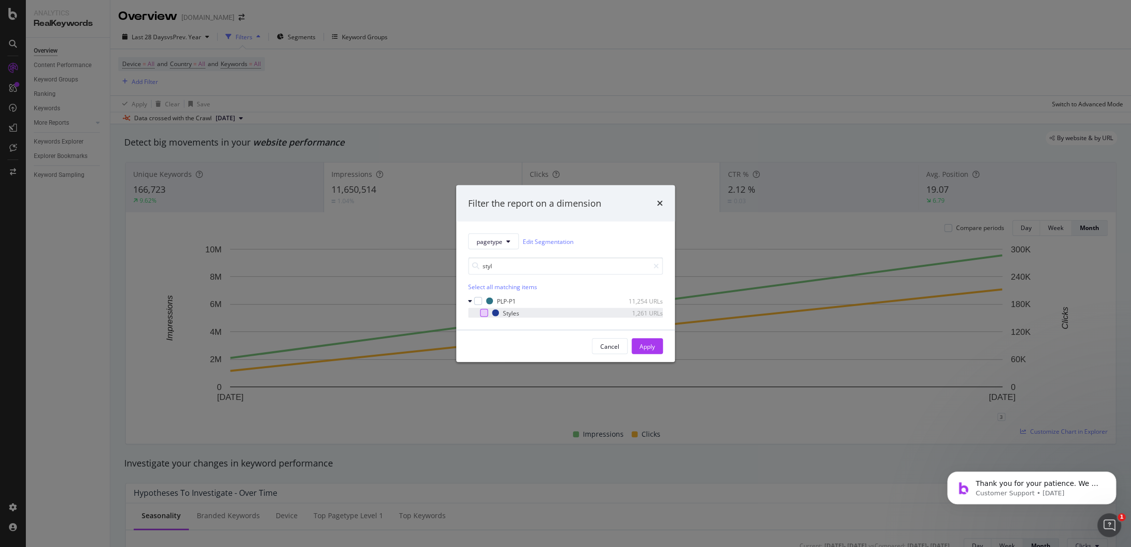
type input "styl"
click at [485, 313] on div "modal" at bounding box center [484, 313] width 8 height 8
click at [646, 341] on div "Apply" at bounding box center [646, 346] width 15 height 15
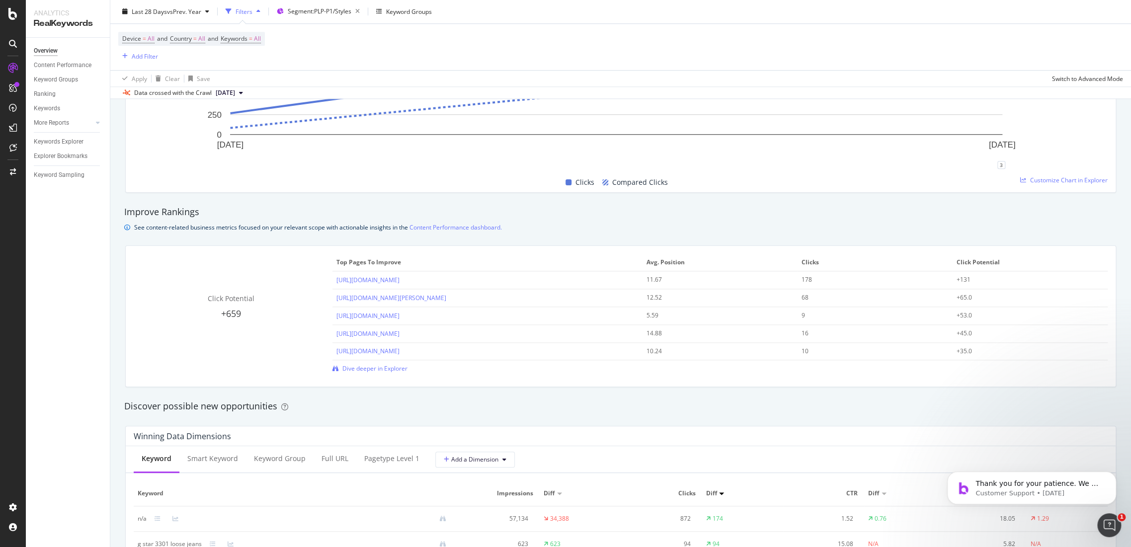
scroll to position [580, 0]
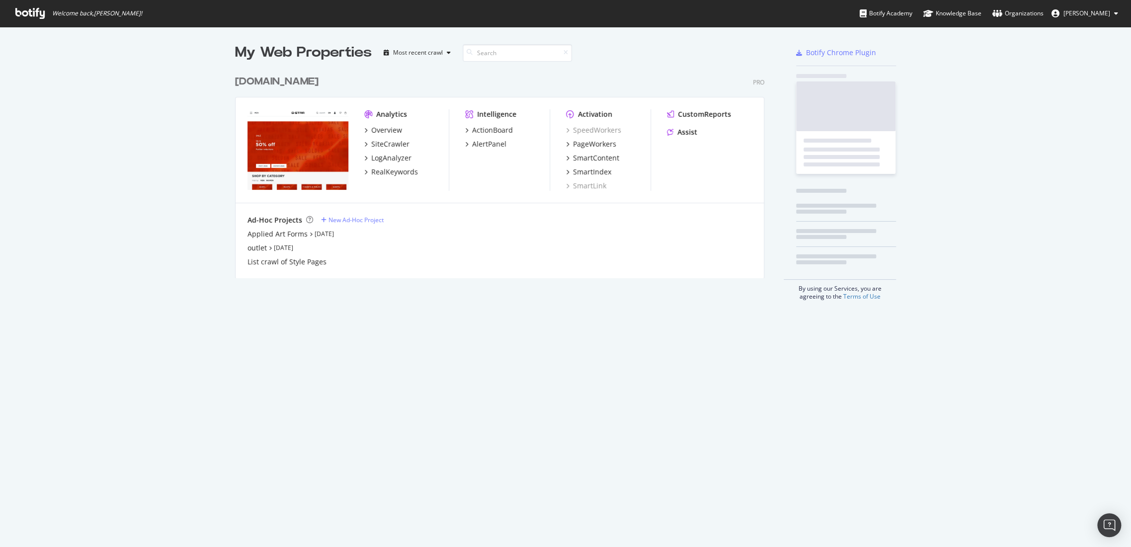
scroll to position [539, 1113]
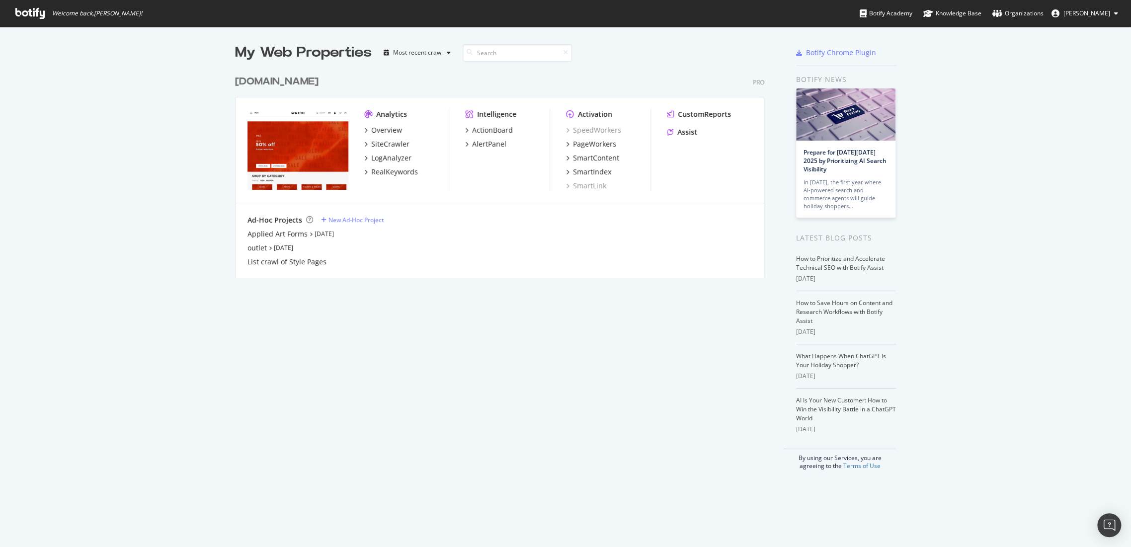
click at [289, 85] on div "[DOMAIN_NAME]" at bounding box center [276, 82] width 83 height 14
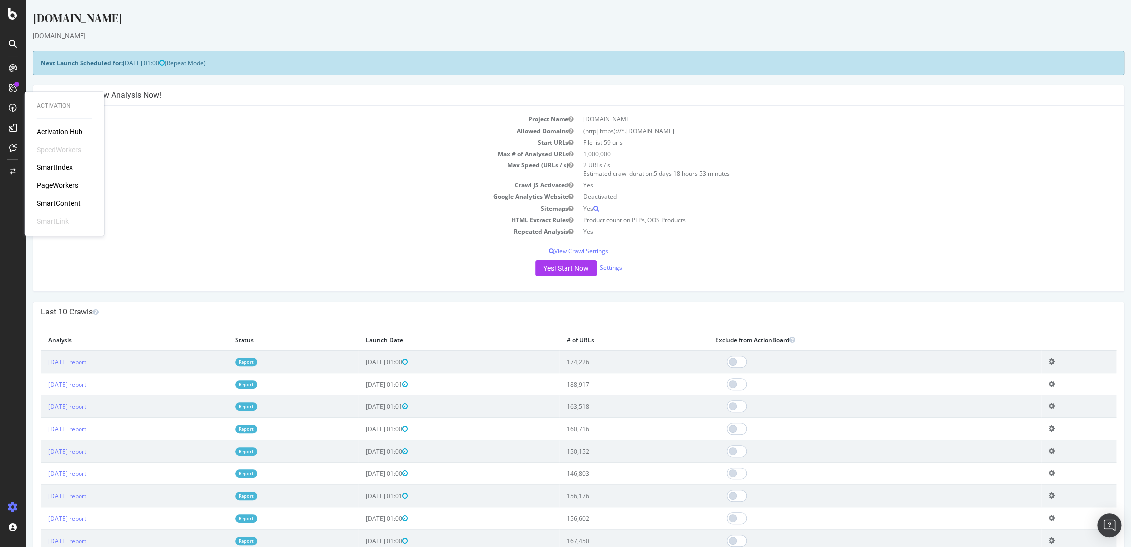
drag, startPoint x: 54, startPoint y: 177, endPoint x: 52, endPoint y: 182, distance: 5.4
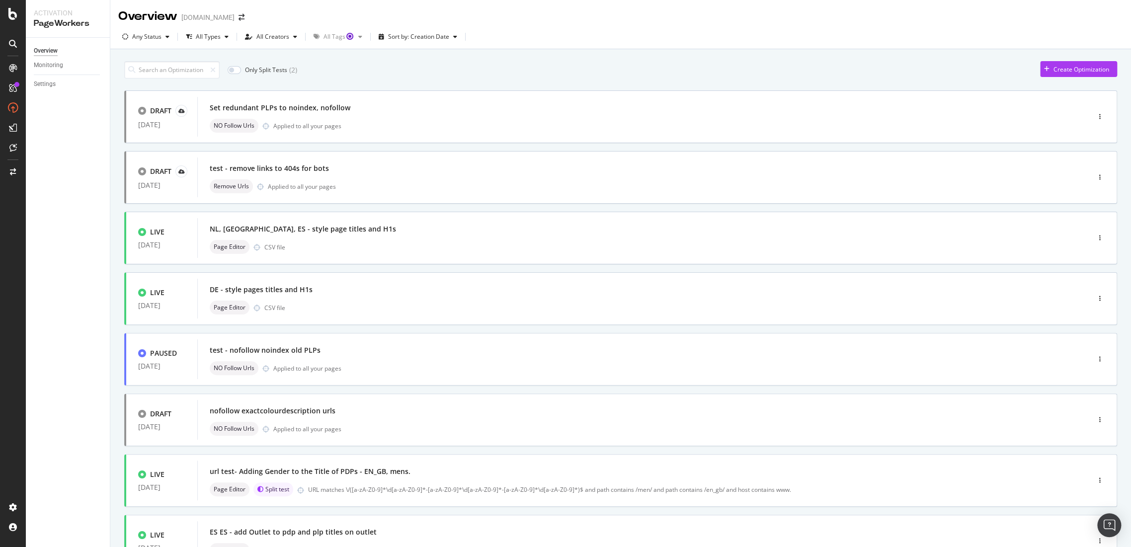
click at [843, 39] on div "Any Status All Types All Creators All Tags Sort by: Creation Date" at bounding box center [620, 39] width 1021 height 20
click at [158, 40] on div "Any Status" at bounding box center [146, 37] width 29 height 6
click at [141, 69] on div "Any Status Live ( 9 ) Paused ( 6 ) Draft ( 13 )" at bounding box center [149, 83] width 44 height 58
click at [134, 73] on div at bounding box center [131, 74] width 8 height 8
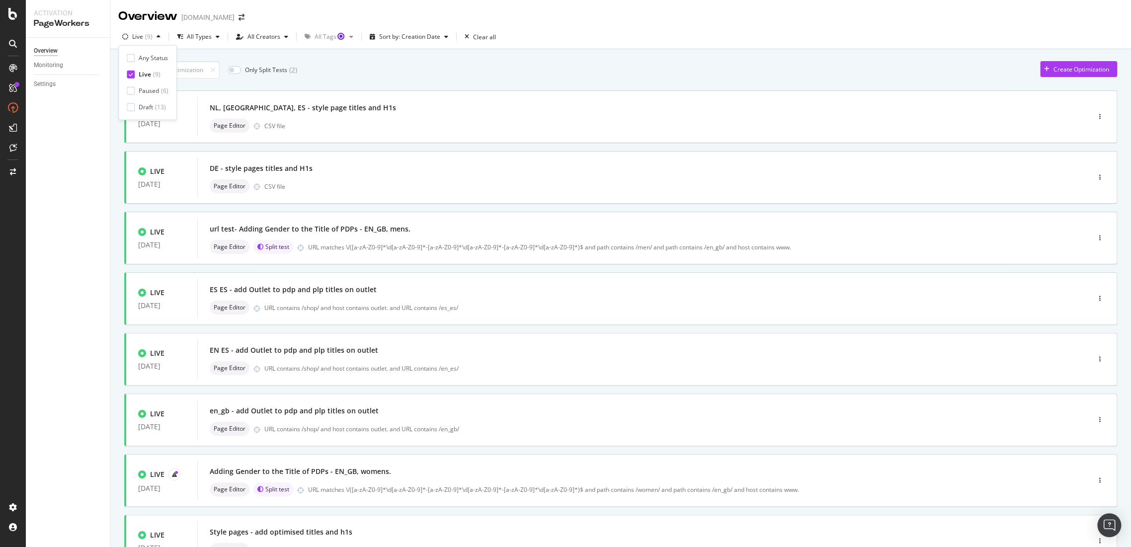
click at [637, 71] on div "Only Split Tests ( 2 ) Create Optimization" at bounding box center [620, 69] width 993 height 17
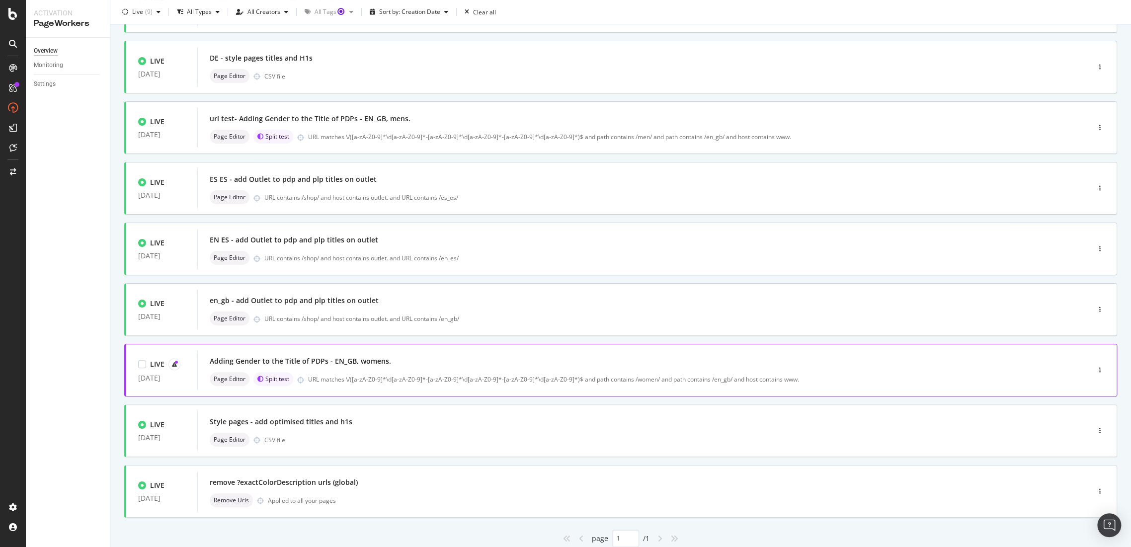
click at [328, 360] on div "Adding Gender to the Title of PDPs - EN_GB, womens." at bounding box center [300, 361] width 181 height 10
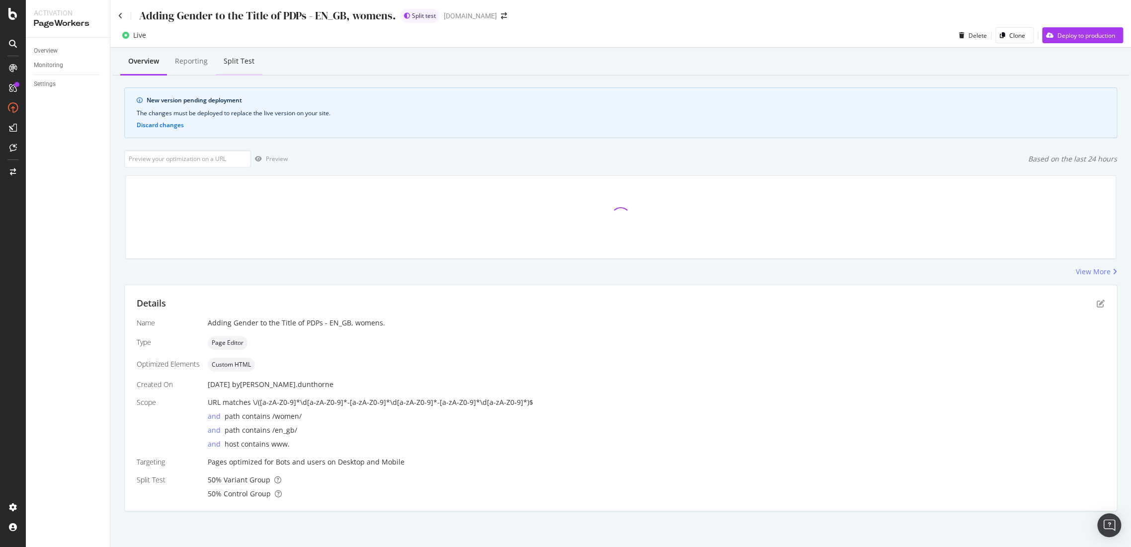
click at [242, 58] on div "Split Test" at bounding box center [239, 61] width 31 height 10
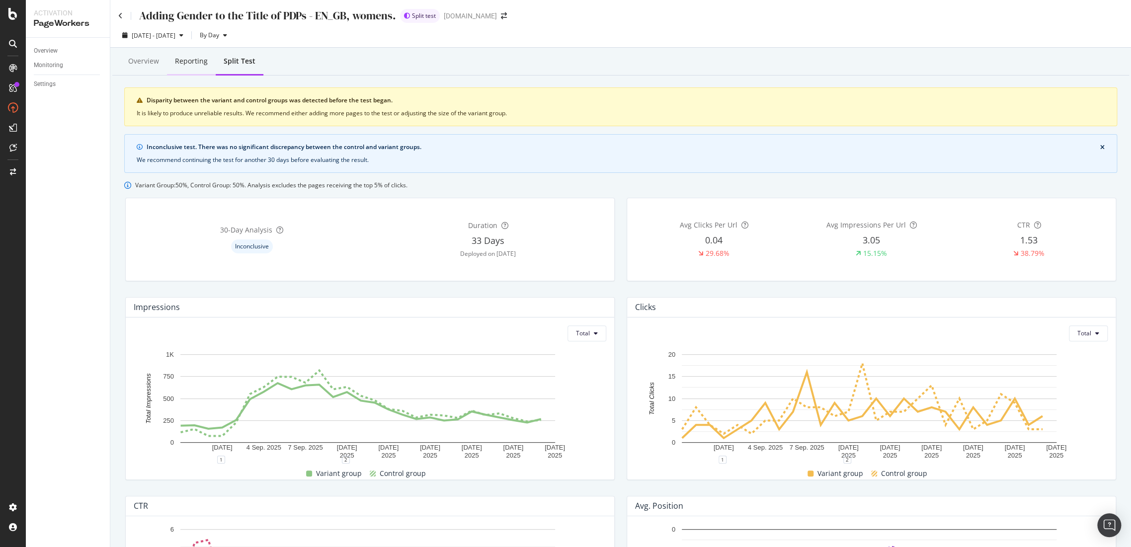
click at [206, 68] on div "Reporting" at bounding box center [191, 61] width 49 height 27
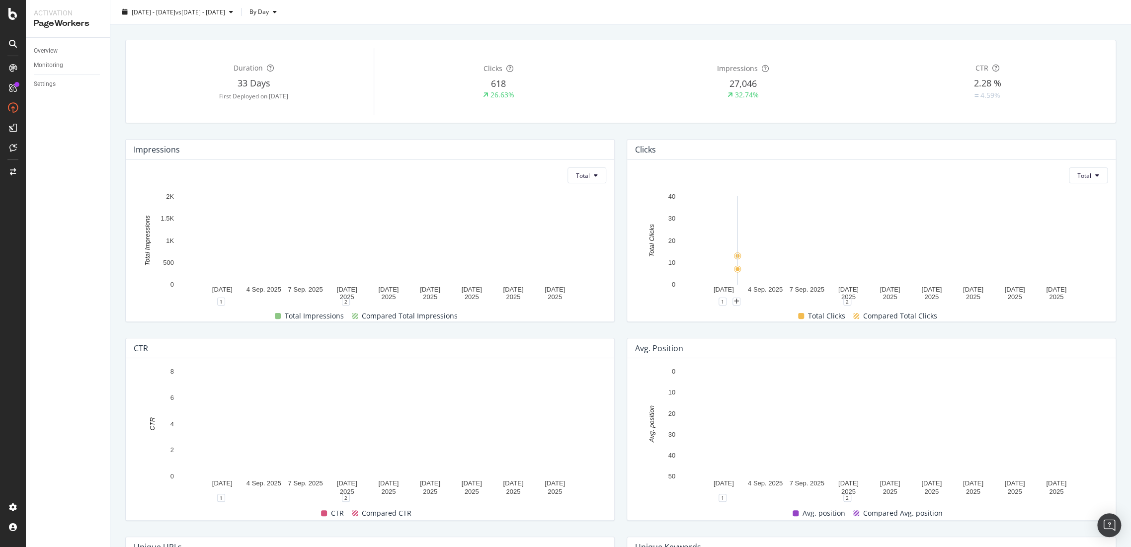
scroll to position [55, 0]
